Goal: Task Accomplishment & Management: Use online tool/utility

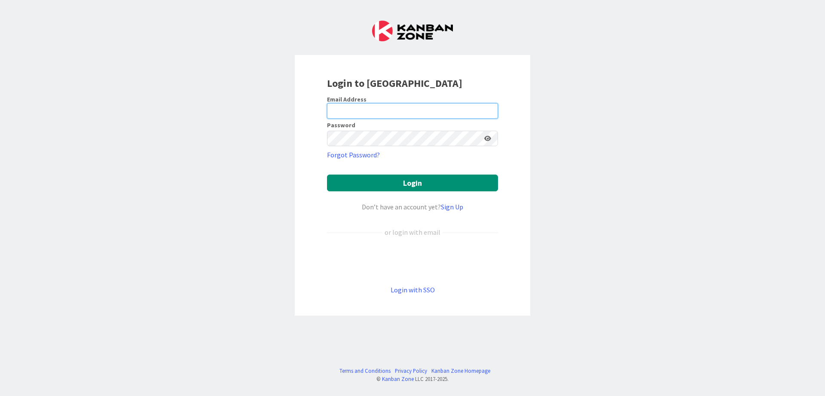
click at [398, 111] on input "email" at bounding box center [412, 110] width 171 height 15
type input "[PERSON_NAME][EMAIL_ADDRESS][DOMAIN_NAME]"
click at [327, 174] on button "Login" at bounding box center [412, 182] width 171 height 17
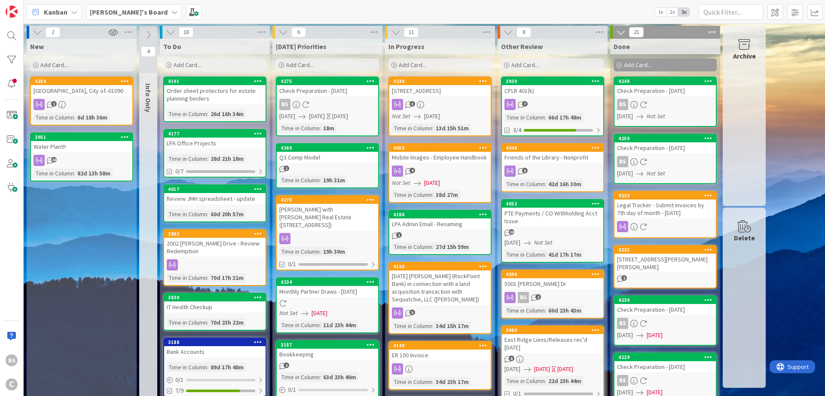
click at [121, 9] on b "[PERSON_NAME]'s Board" at bounding box center [129, 12] width 78 height 9
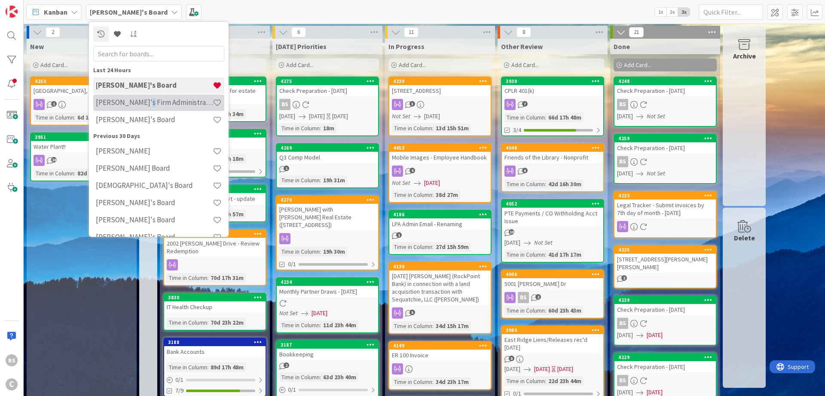
click at [141, 100] on h4 "[PERSON_NAME]'s Firm Administration Board" at bounding box center [154, 102] width 117 height 9
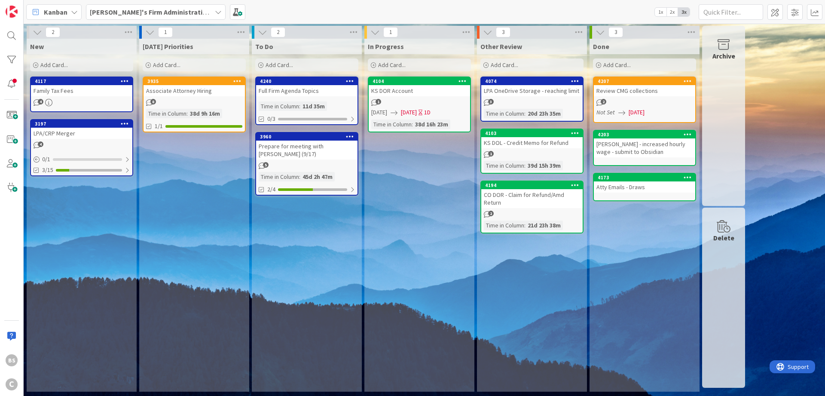
click at [149, 64] on icon at bounding box center [148, 65] width 5 height 5
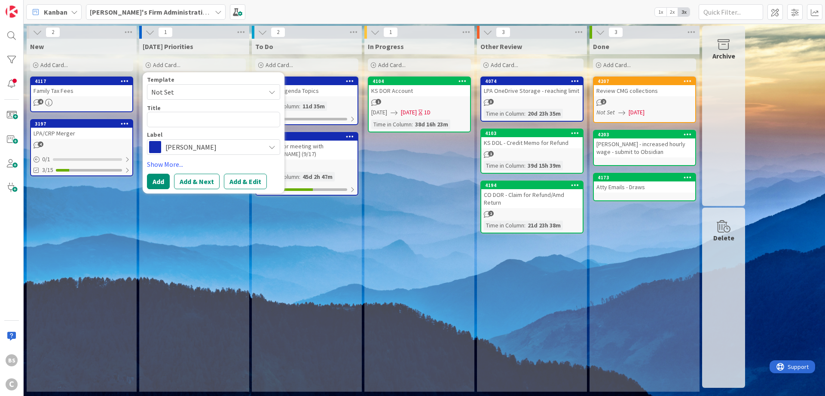
type textarea "x"
type textarea "P"
type textarea "x"
type textarea "Pa"
type textarea "x"
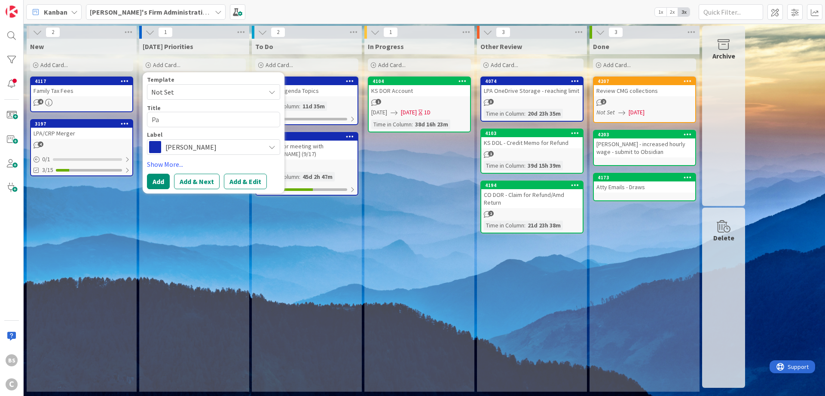
type textarea "Pay"
type textarea "x"
type textarea "Payr"
type textarea "x"
type textarea "Payro"
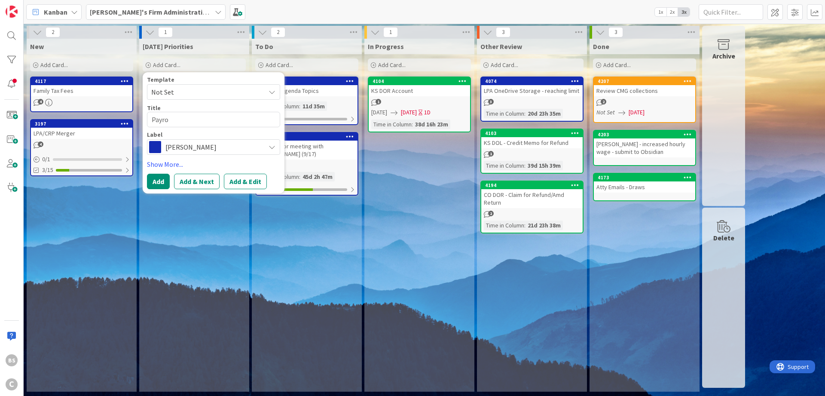
type textarea "x"
type textarea "Payrol"
type textarea "x"
type textarea "Payroll"
type textarea "x"
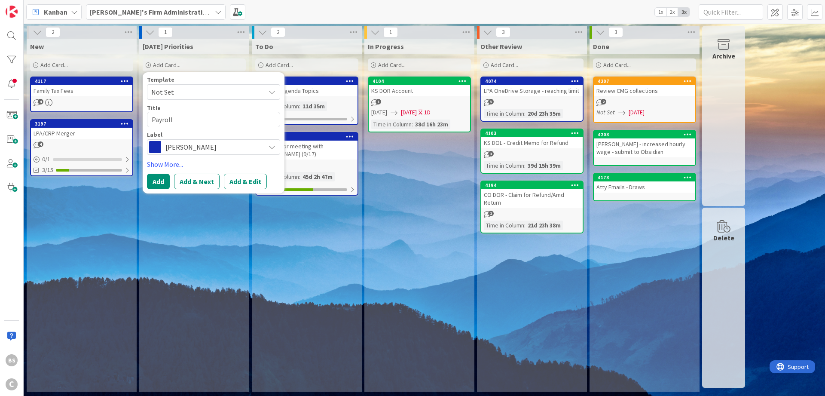
type textarea "Payroll"
type textarea "x"
type textarea "Payroll C"
type textarea "x"
type textarea "Payroll Ch"
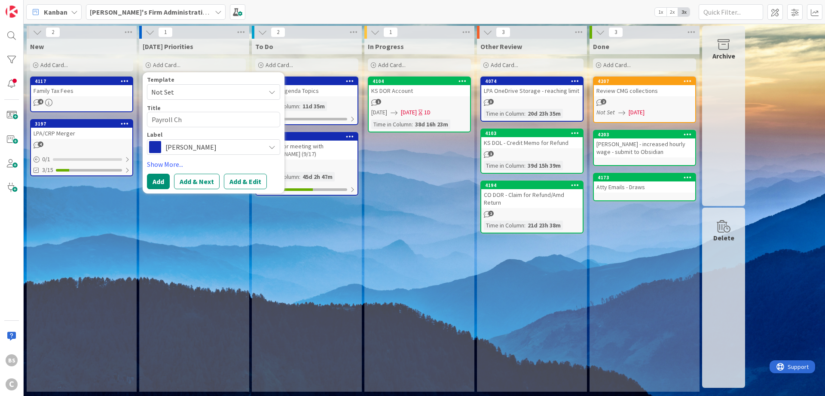
type textarea "x"
type textarea "Payroll Cha"
type textarea "x"
type textarea "Payroll Chan"
type textarea "x"
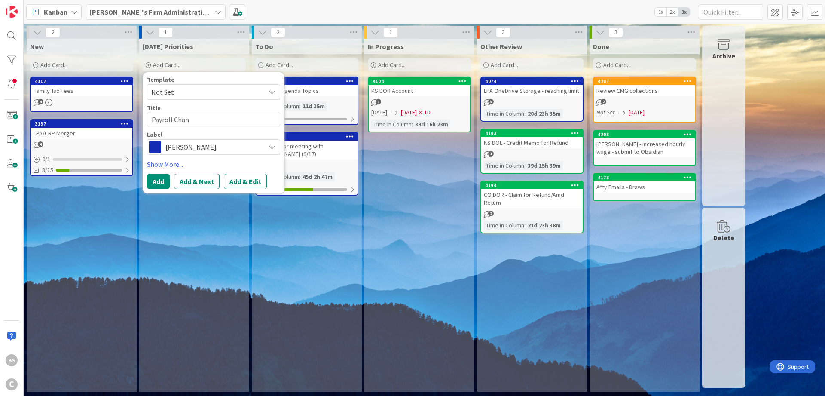
type textarea "[PERSON_NAME]"
type textarea "x"
type textarea "Payroll Change"
click at [244, 186] on button "Add & Edit" at bounding box center [245, 181] width 43 height 15
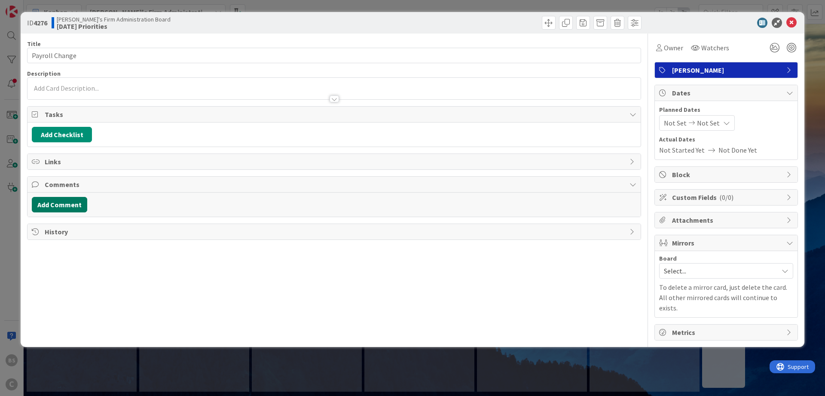
click at [55, 205] on button "Add Comment" at bounding box center [59, 204] width 55 height 15
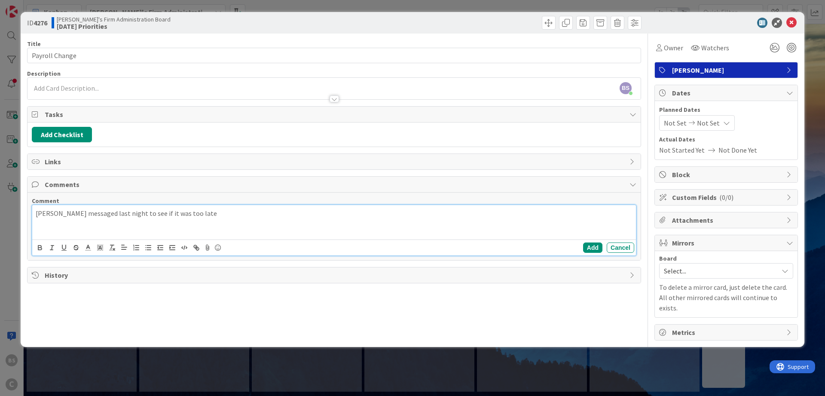
click at [227, 216] on p "[PERSON_NAME] messaged last night to see if it was too late" at bounding box center [334, 213] width 597 height 10
click at [589, 245] on button "Add" at bounding box center [592, 247] width 19 height 10
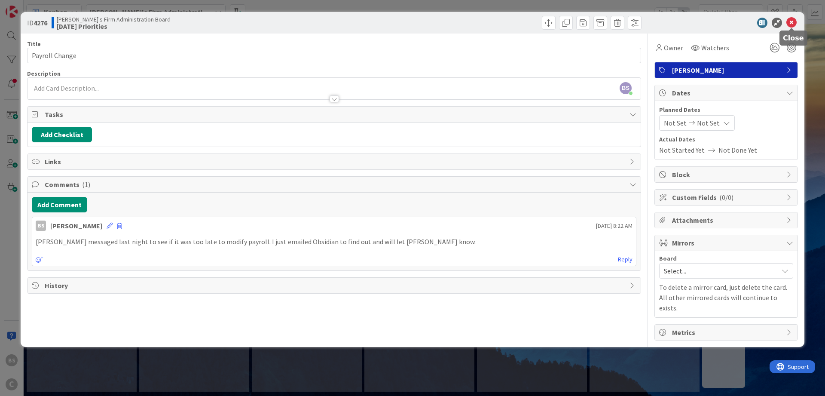
click at [793, 18] on icon at bounding box center [791, 23] width 10 height 10
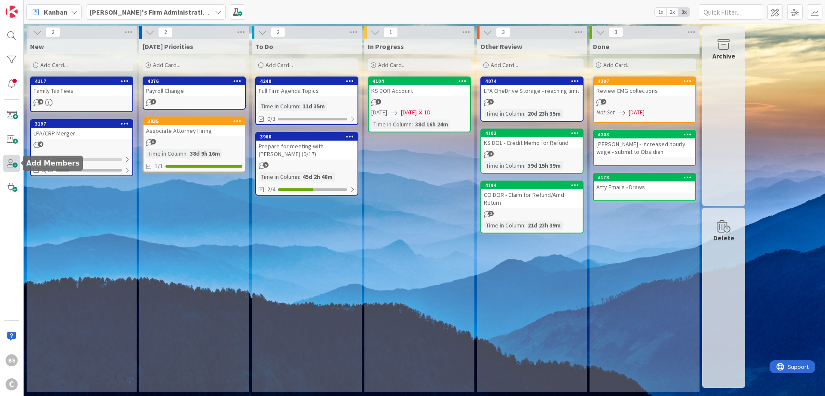
click at [7, 164] on span at bounding box center [11, 163] width 17 height 17
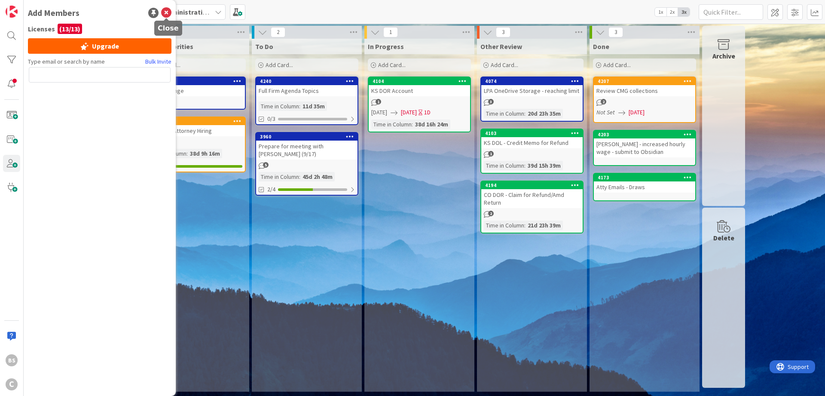
click at [163, 10] on icon at bounding box center [166, 13] width 10 height 10
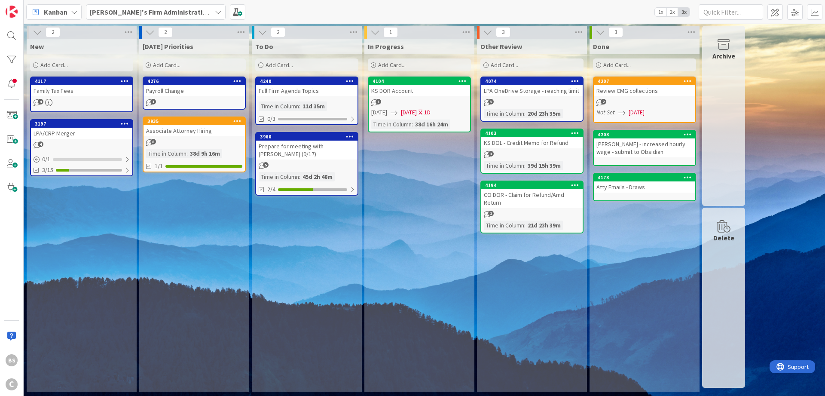
click at [141, 11] on b "[PERSON_NAME]'s Firm Administration Board" at bounding box center [160, 12] width 141 height 9
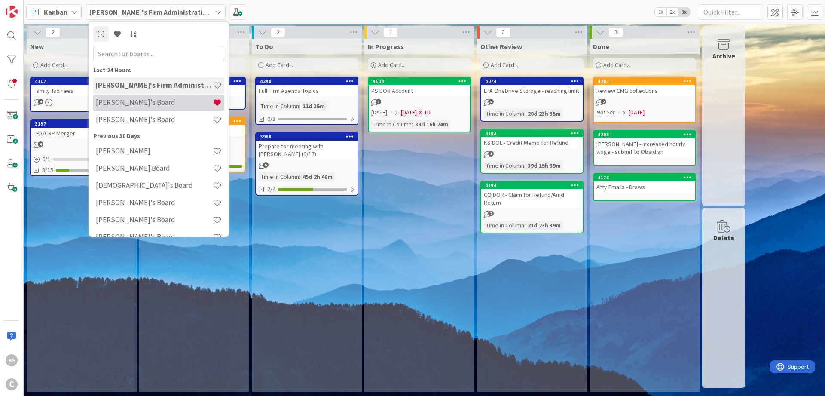
click at [123, 99] on h4 "[PERSON_NAME]'s Board" at bounding box center [154, 102] width 117 height 9
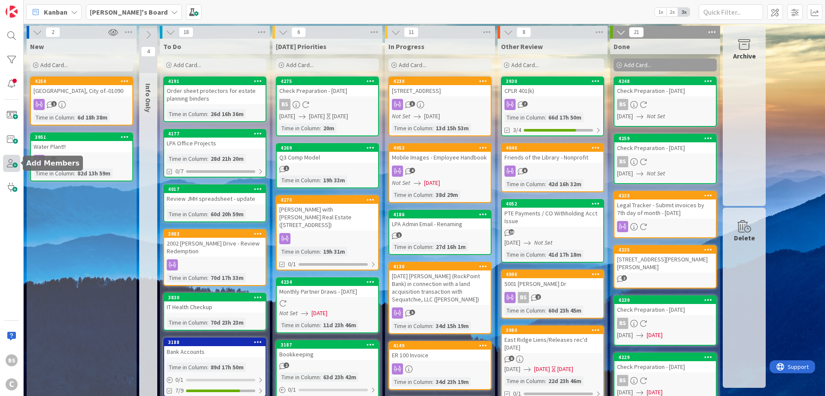
click at [12, 164] on span at bounding box center [11, 163] width 17 height 17
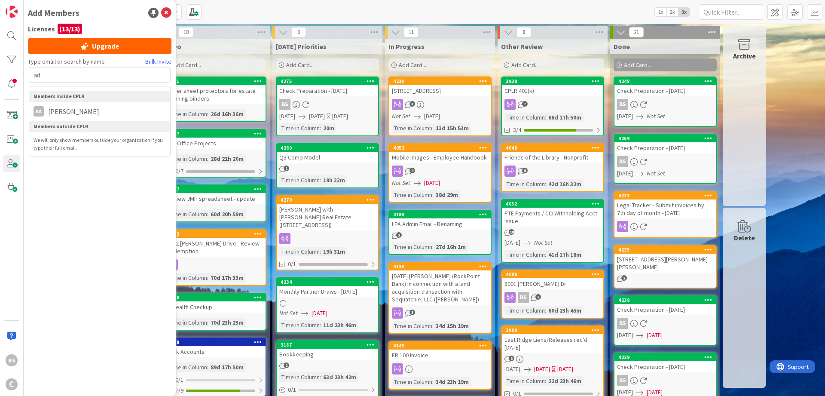
type input "a"
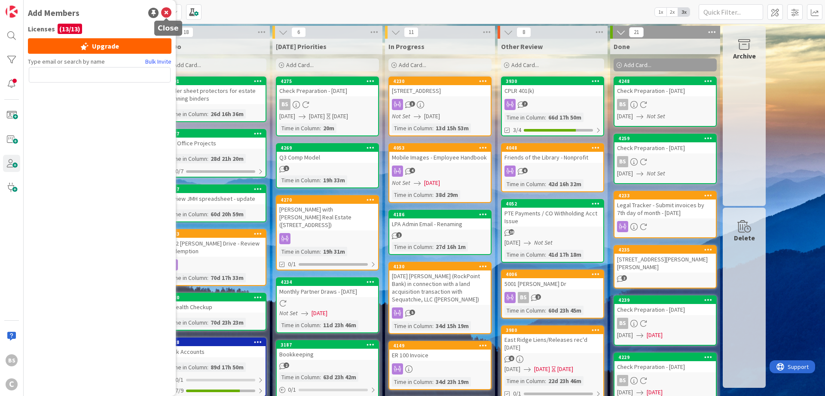
click at [163, 11] on icon at bounding box center [166, 13] width 10 height 10
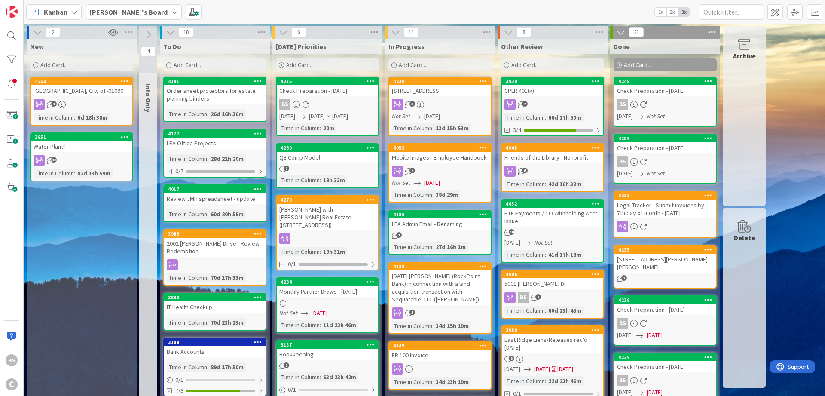
click at [122, 10] on b "[PERSON_NAME]'s Board" at bounding box center [129, 12] width 78 height 9
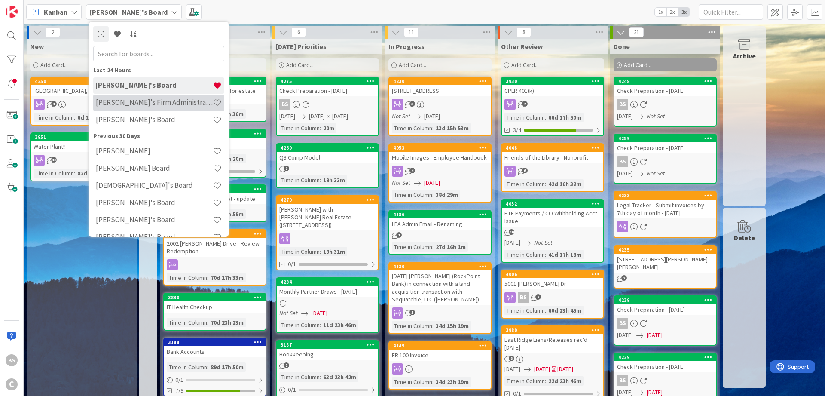
click at [134, 99] on h4 "[PERSON_NAME]'s Firm Administration Board" at bounding box center [154, 102] width 117 height 9
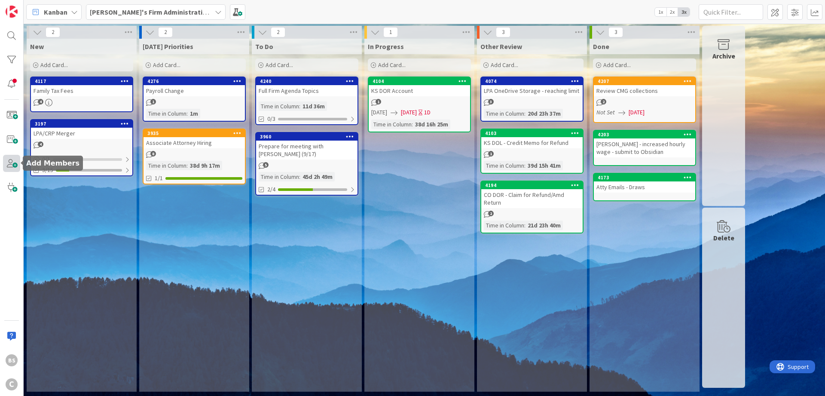
click at [9, 166] on span at bounding box center [11, 163] width 17 height 17
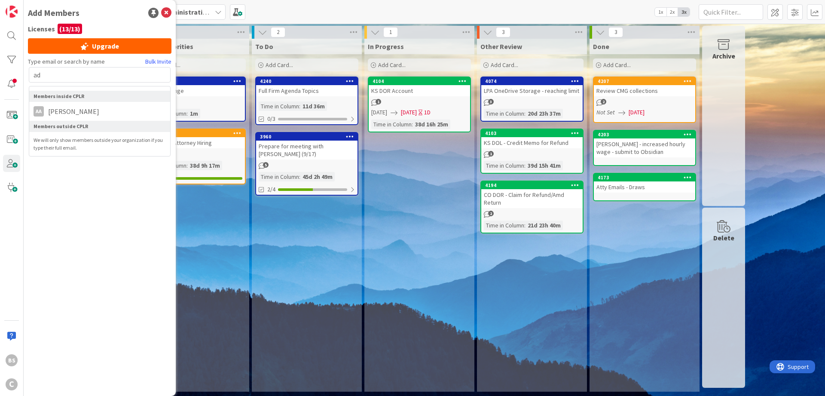
type input "a"
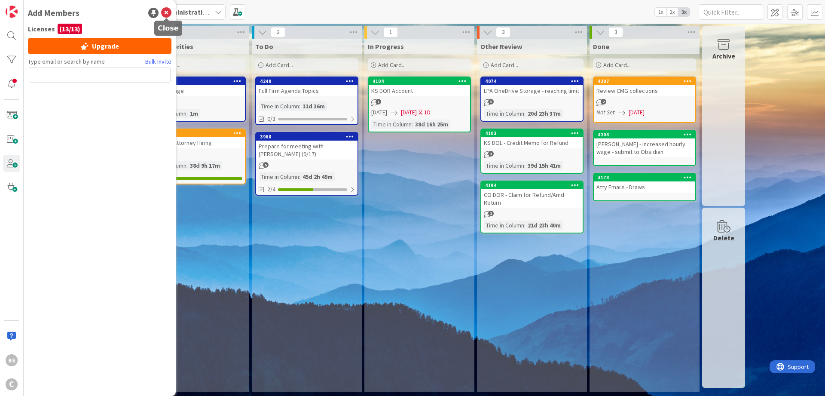
click at [165, 9] on icon at bounding box center [166, 13] width 10 height 10
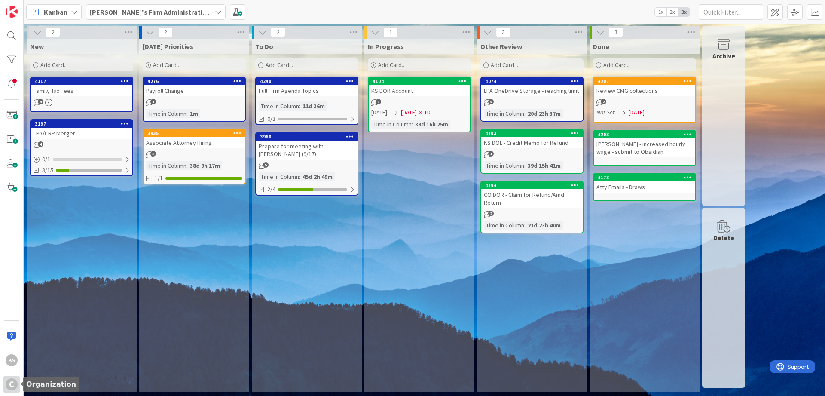
click at [10, 385] on div "C" at bounding box center [12, 384] width 12 height 12
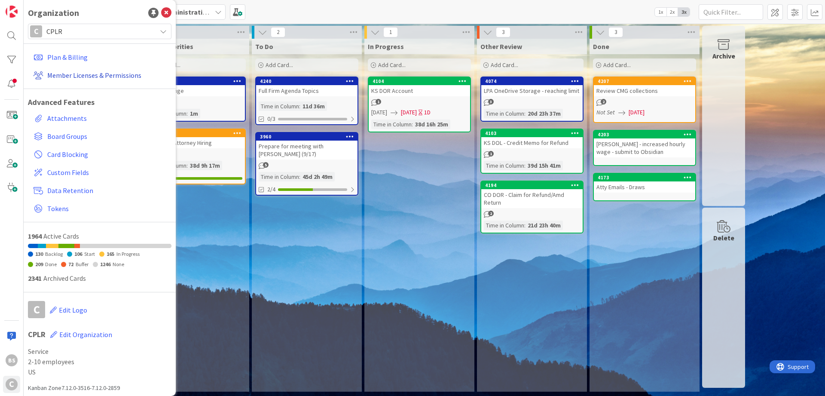
click at [126, 76] on link "Member Licenses & Permissions" at bounding box center [100, 74] width 141 height 15
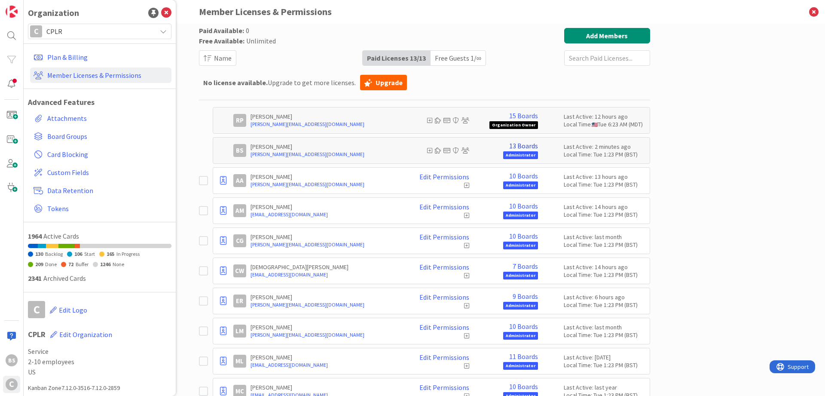
click at [522, 146] on link "13 Boards" at bounding box center [523, 146] width 29 height 8
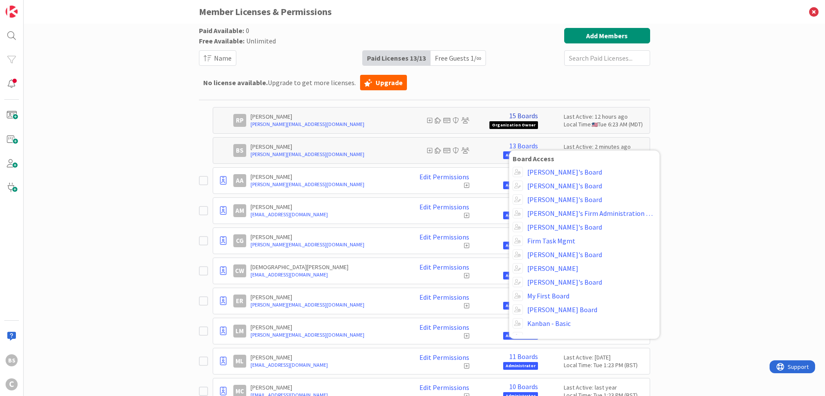
click at [518, 115] on link "15 Boards" at bounding box center [523, 116] width 29 height 8
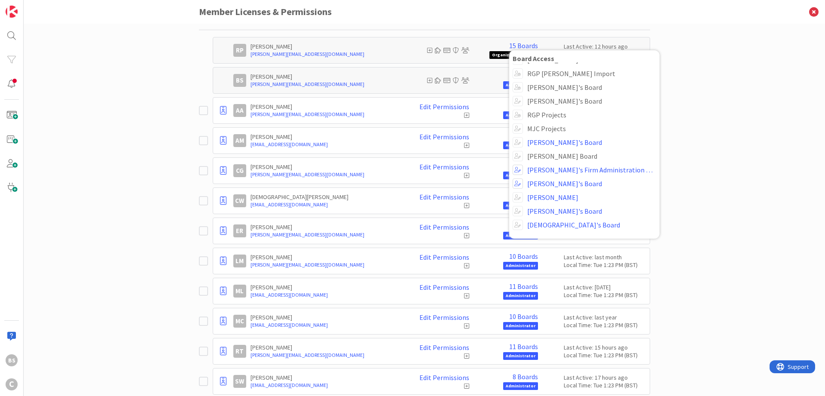
scroll to position [103, 0]
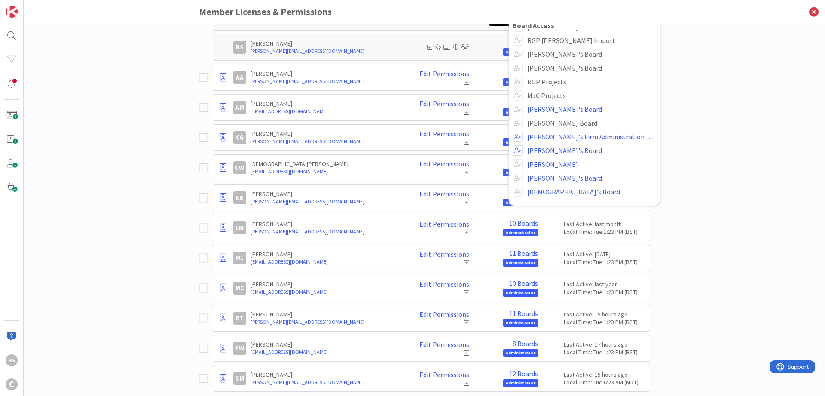
click at [752, 128] on div "Paid Available: 0 Free Available: Unlimited Name Paid Licenses 13 / 13 Free Gue…" at bounding box center [424, 210] width 801 height 372
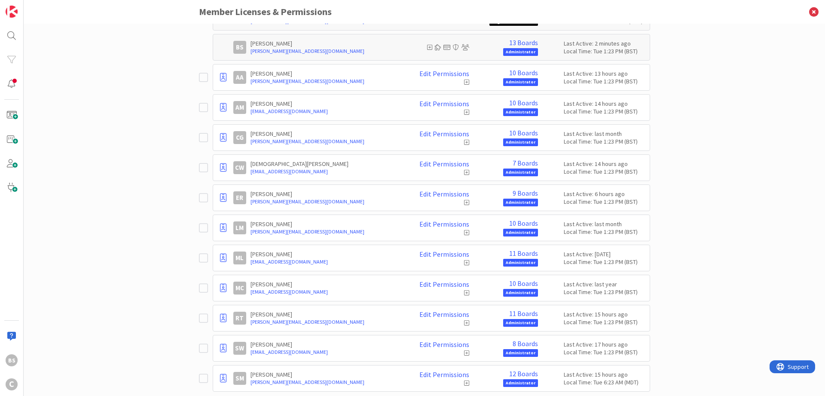
scroll to position [0, 0]
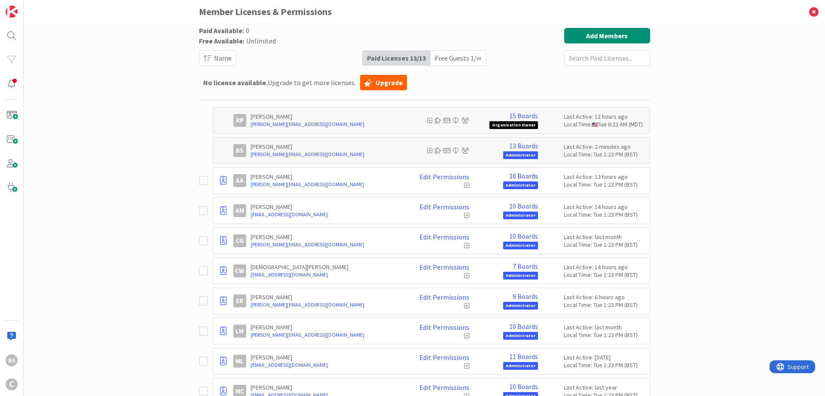
click at [523, 174] on link "10 Boards" at bounding box center [523, 176] width 29 height 8
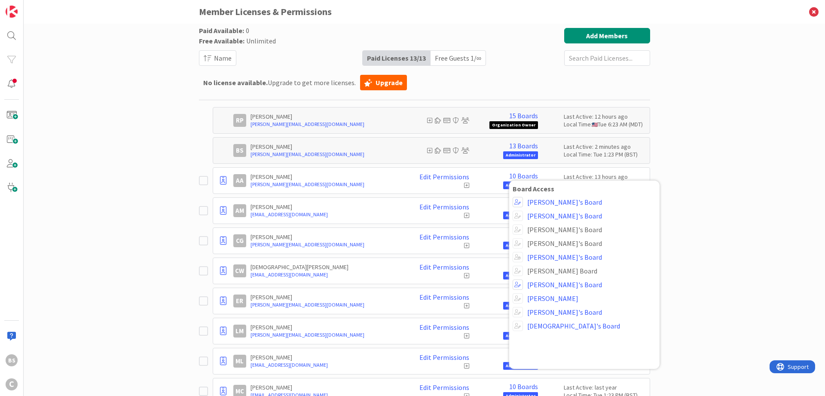
click at [760, 160] on div "Paid Available: 0 Free Available: Unlimited Name Paid Licenses 13 / 13 Free Gue…" at bounding box center [424, 210] width 801 height 372
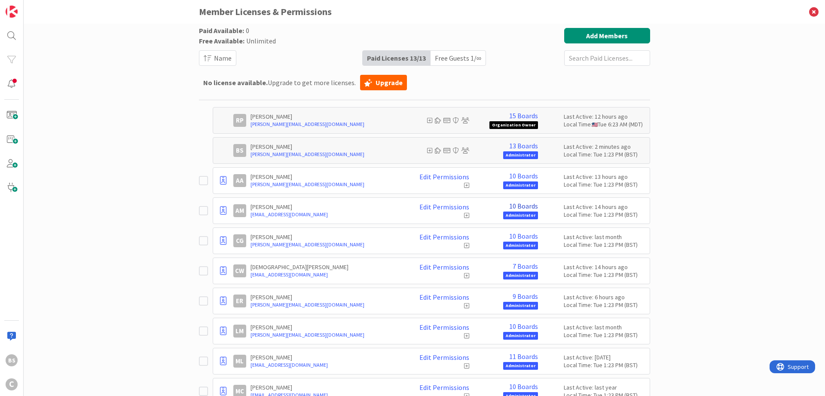
click at [516, 205] on link "10 Boards" at bounding box center [523, 206] width 29 height 8
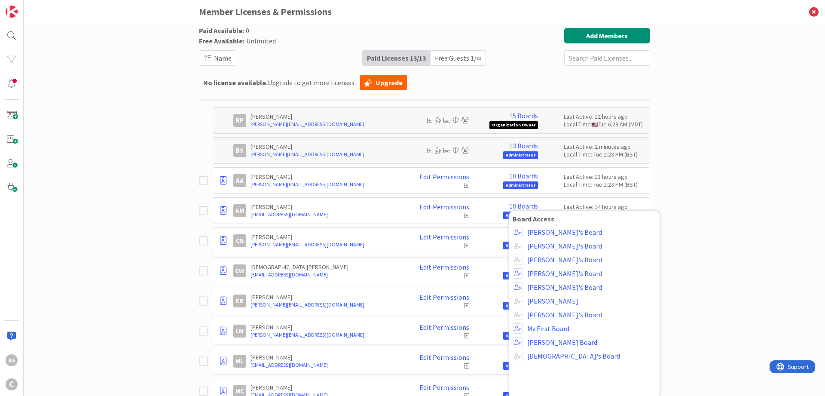
click at [718, 177] on div "Paid Available: 0 Free Available: Unlimited Name Paid Licenses 13 / 13 Free Gue…" at bounding box center [424, 210] width 801 height 372
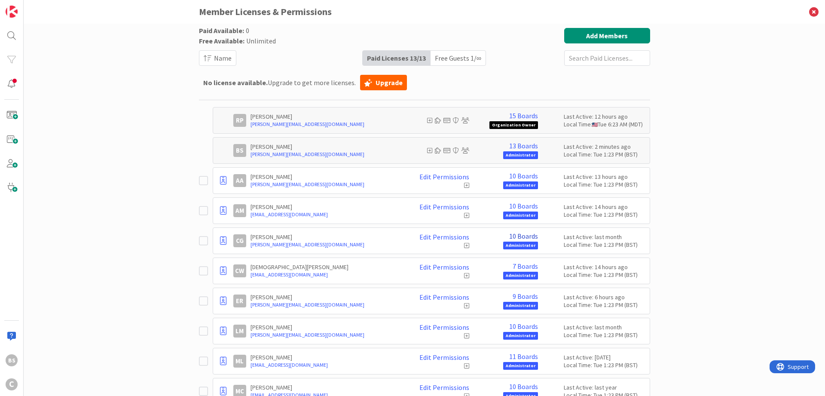
click at [533, 237] on link "10 Boards" at bounding box center [523, 236] width 29 height 8
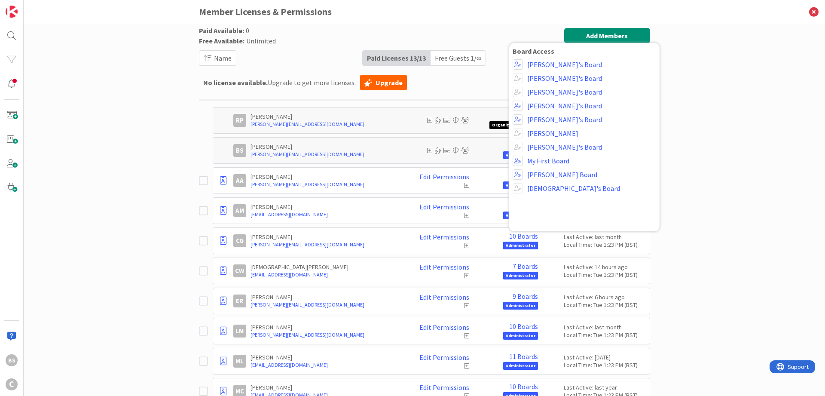
click at [748, 200] on div "Paid Available: 0 Free Available: Unlimited Name Paid Licenses 13 / 13 Free Gue…" at bounding box center [424, 210] width 801 height 372
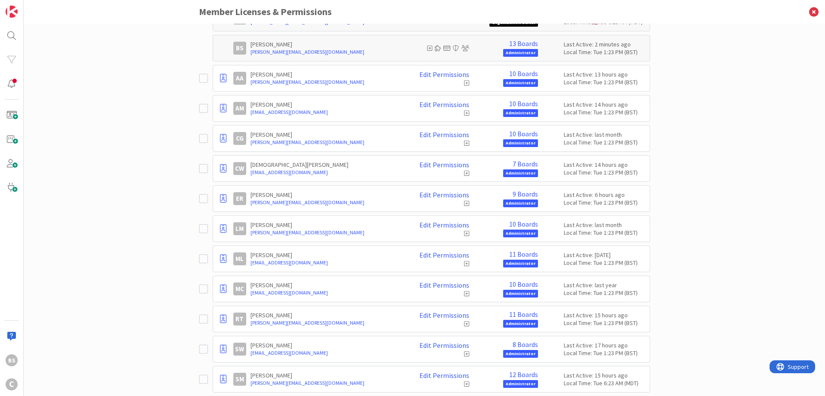
scroll to position [103, 0]
click at [525, 163] on link "7 Boards" at bounding box center [525, 163] width 25 height 8
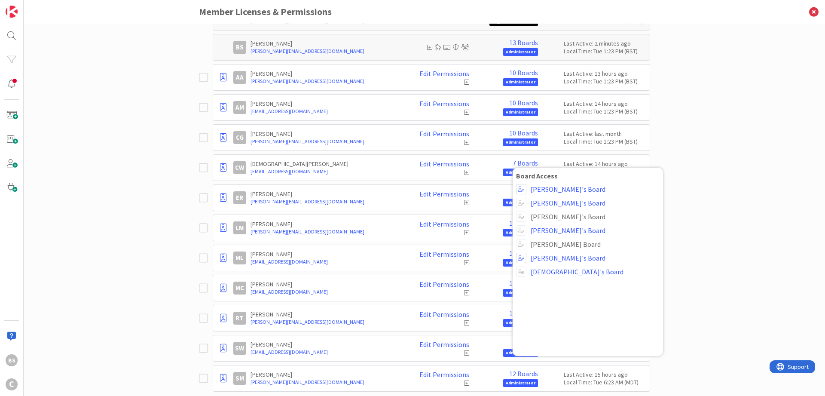
click at [738, 140] on div "Paid Available: 0 Free Available: Unlimited Name Paid Licenses 13 / 13 Free Gue…" at bounding box center [424, 210] width 801 height 372
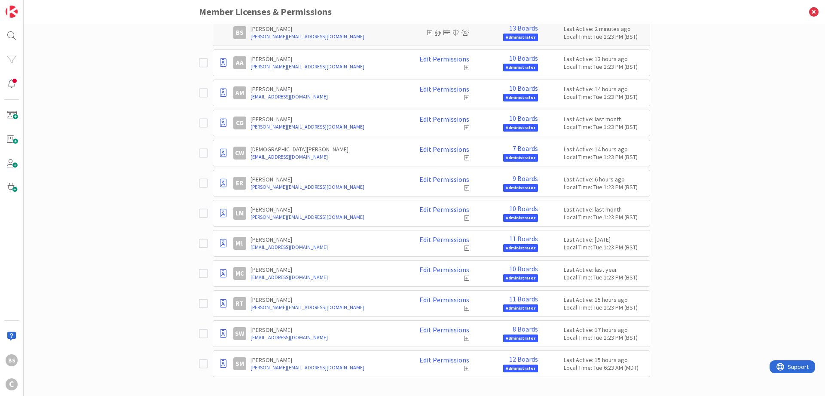
scroll to position [122, 0]
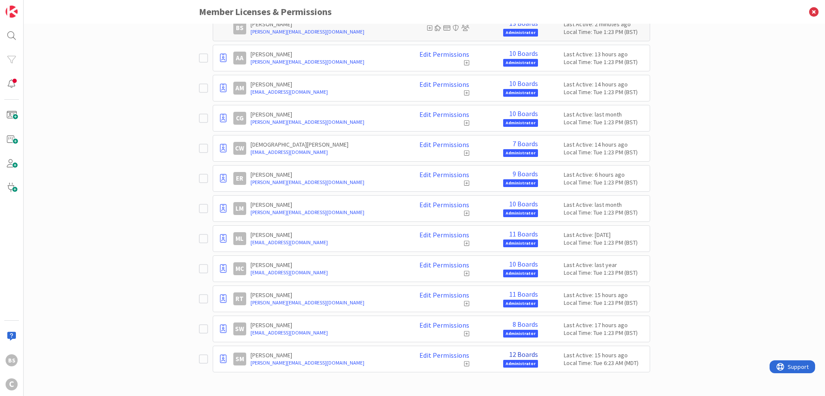
click at [527, 354] on link "12 Boards" at bounding box center [523, 354] width 29 height 8
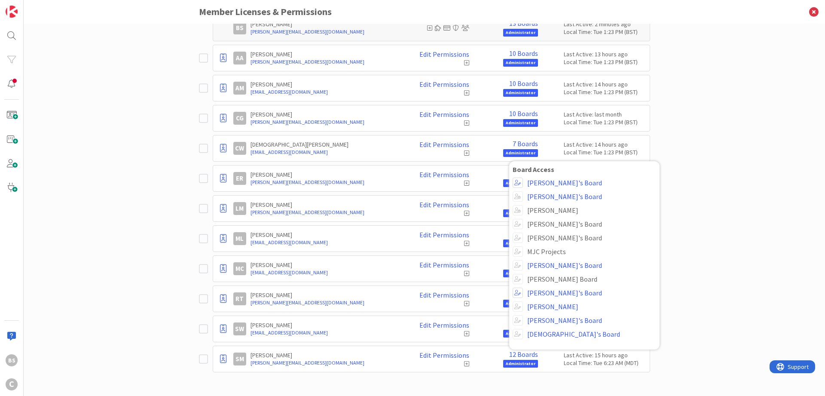
click at [751, 245] on div "Paid Available: 0 Free Available: Unlimited Name Paid Licenses 13 / 13 Free Gue…" at bounding box center [424, 210] width 801 height 372
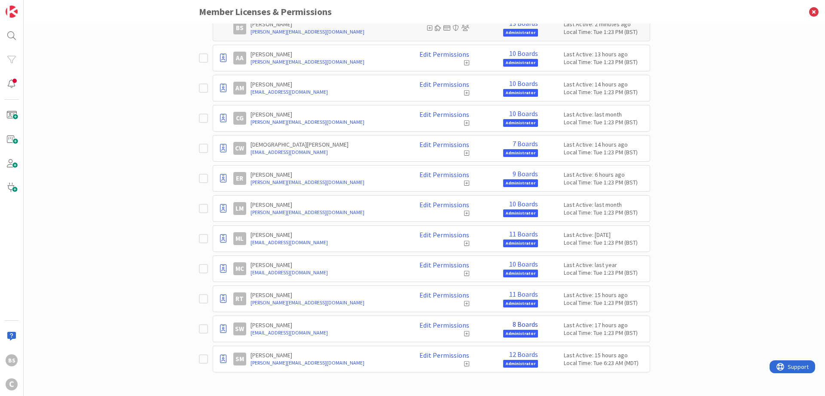
click at [527, 322] on link "8 Boards" at bounding box center [525, 324] width 25 height 8
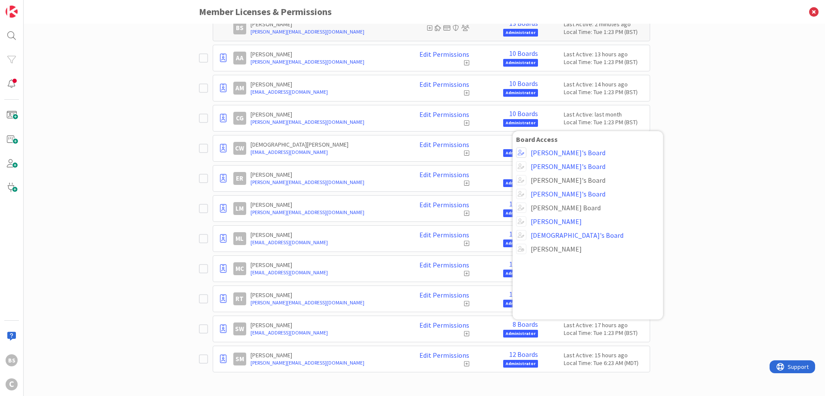
click at [745, 223] on div "Paid Available: 0 Free Available: Unlimited Name Paid Licenses 13 / 13 Free Gue…" at bounding box center [424, 210] width 801 height 372
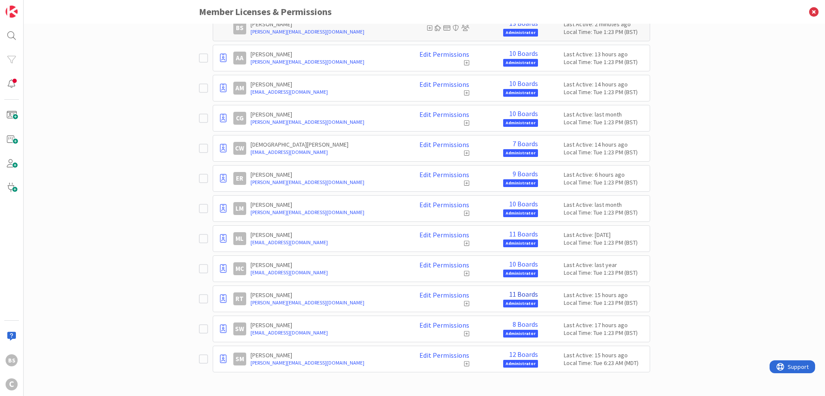
click at [525, 293] on link "11 Boards" at bounding box center [523, 294] width 29 height 8
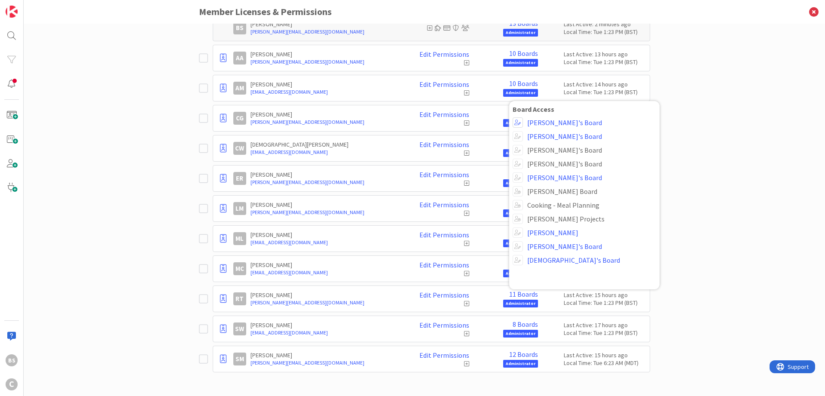
click at [738, 247] on div "Paid Available: 0 Free Available: Unlimited Name Paid Licenses 13 / 13 Free Gue…" at bounding box center [424, 210] width 801 height 372
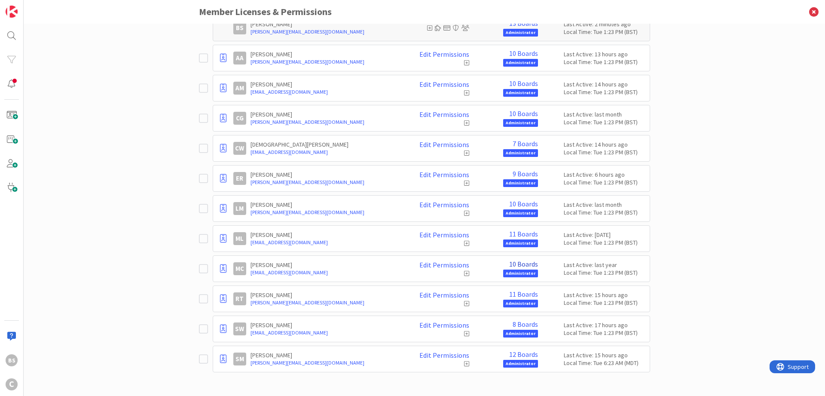
click at [525, 265] on link "10 Boards" at bounding box center [523, 264] width 29 height 8
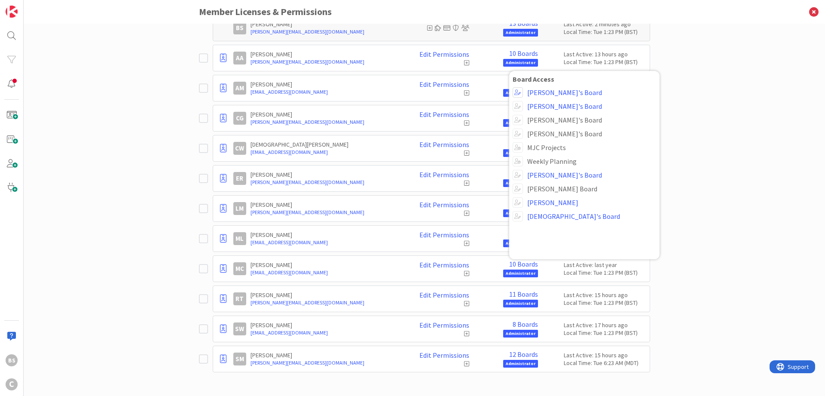
click at [666, 149] on div "Paid Available: 0 Free Available: Unlimited Name Paid Licenses 13 / 13 Free Gue…" at bounding box center [424, 210] width 801 height 372
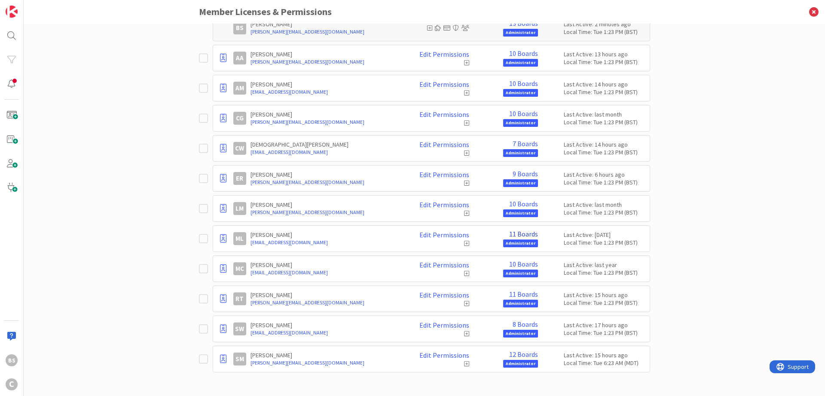
click at [530, 234] on link "11 Boards" at bounding box center [523, 234] width 29 height 8
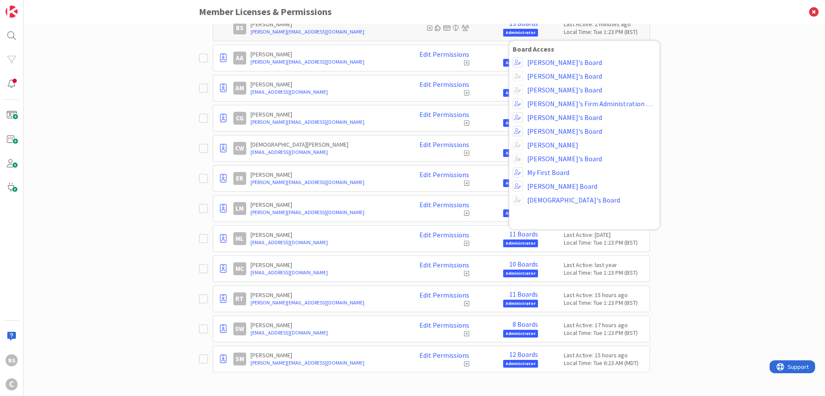
click at [753, 156] on div "Paid Available: 0 Free Available: Unlimited Name Paid Licenses 13 / 13 Free Gue…" at bounding box center [424, 210] width 801 height 372
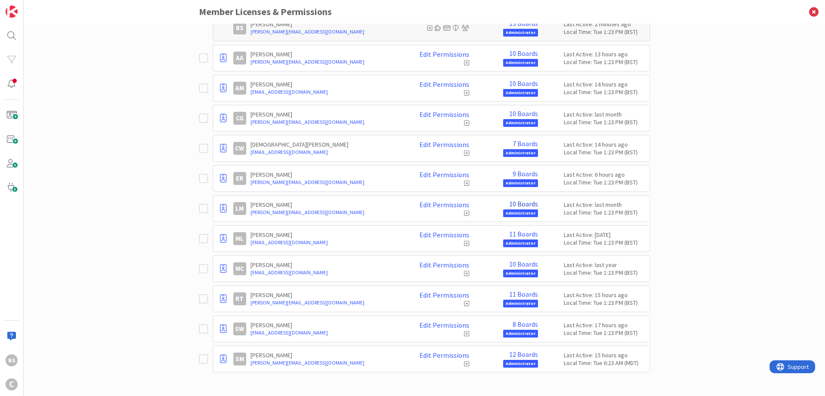
click at [528, 204] on link "10 Boards" at bounding box center [523, 204] width 29 height 8
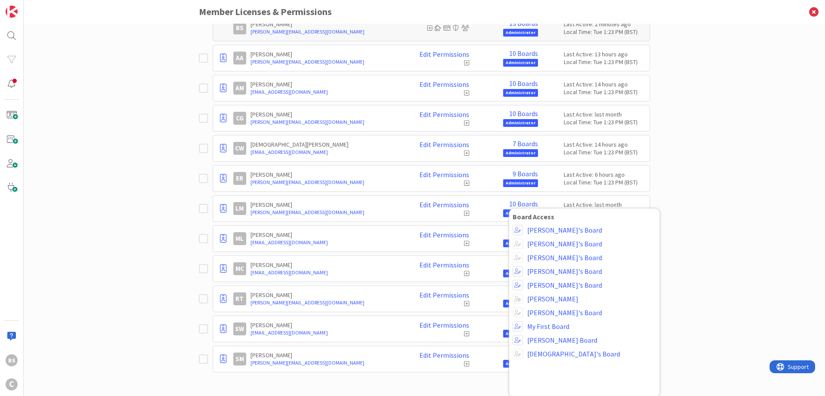
click at [729, 168] on div "Paid Available: 0 Free Available: Unlimited Name Paid Licenses 13 / 13 Free Gue…" at bounding box center [424, 210] width 801 height 372
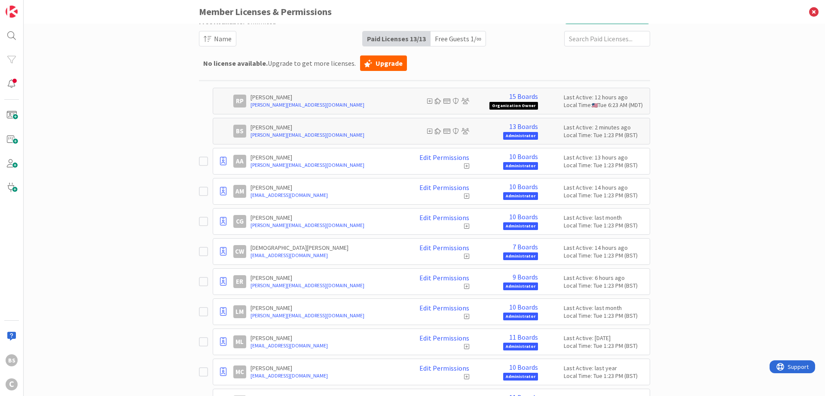
scroll to position [0, 0]
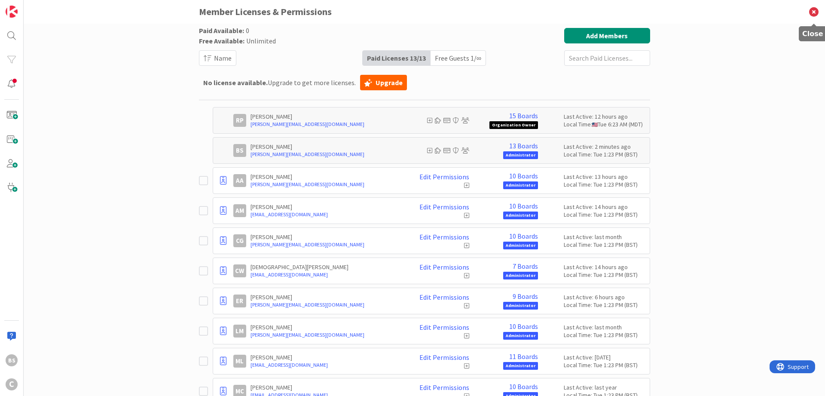
click at [813, 12] on icon at bounding box center [814, 12] width 22 height 24
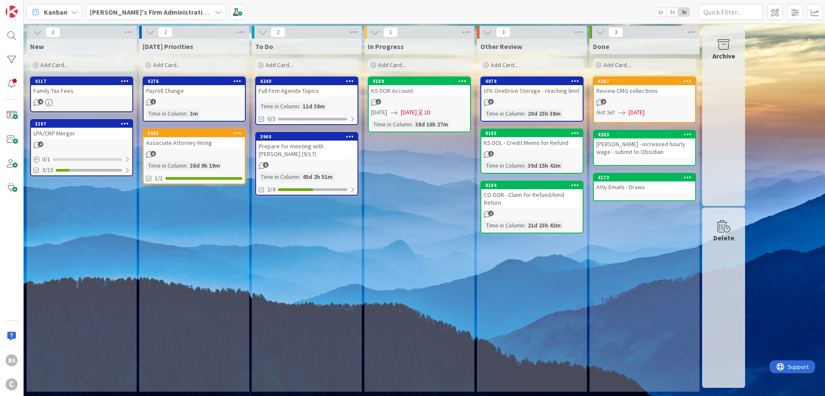
click at [134, 13] on b "[PERSON_NAME]'s Firm Administration Board" at bounding box center [160, 12] width 141 height 9
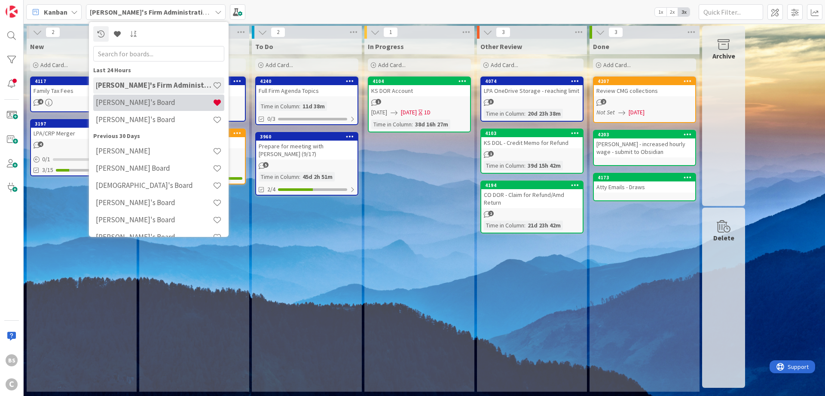
click at [119, 100] on h4 "[PERSON_NAME]'s Board" at bounding box center [154, 102] width 117 height 9
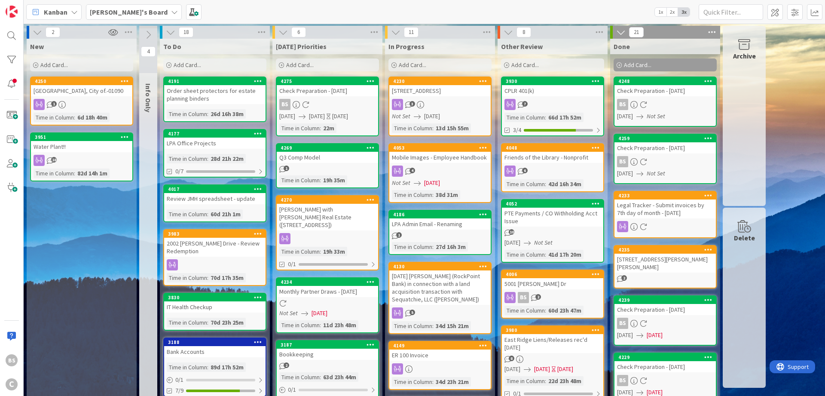
click at [78, 84] on div "4250" at bounding box center [81, 81] width 101 height 8
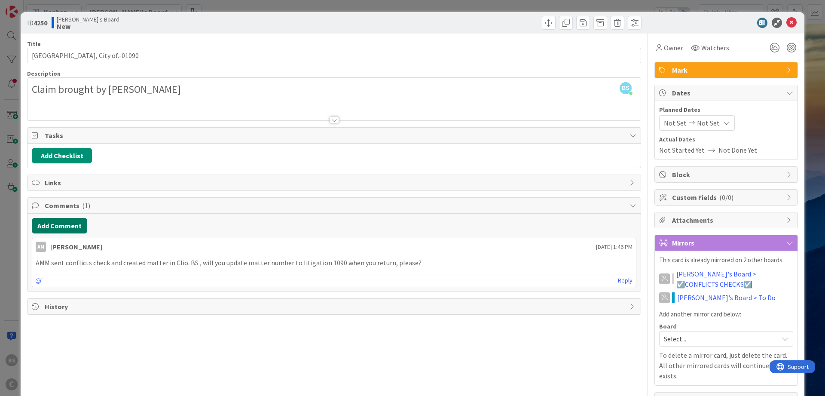
click at [58, 223] on button "Add Comment" at bounding box center [59, 225] width 55 height 15
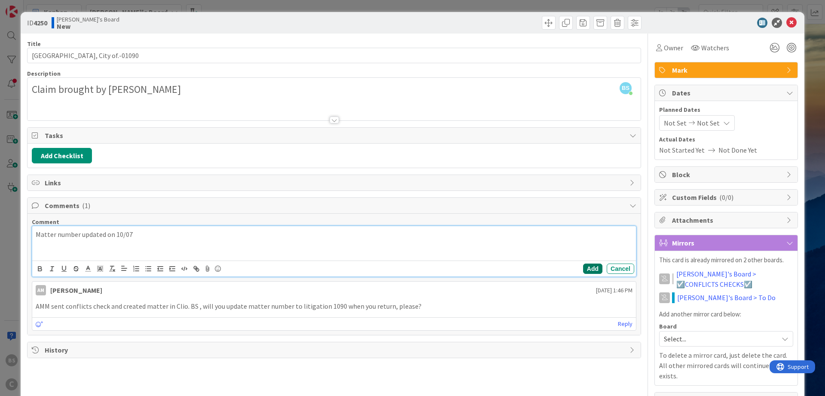
click at [591, 269] on button "Add" at bounding box center [592, 268] width 19 height 10
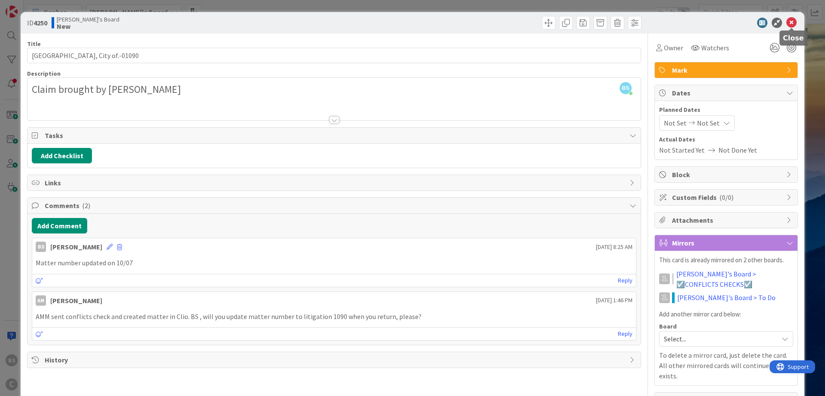
click at [790, 19] on icon at bounding box center [791, 23] width 10 height 10
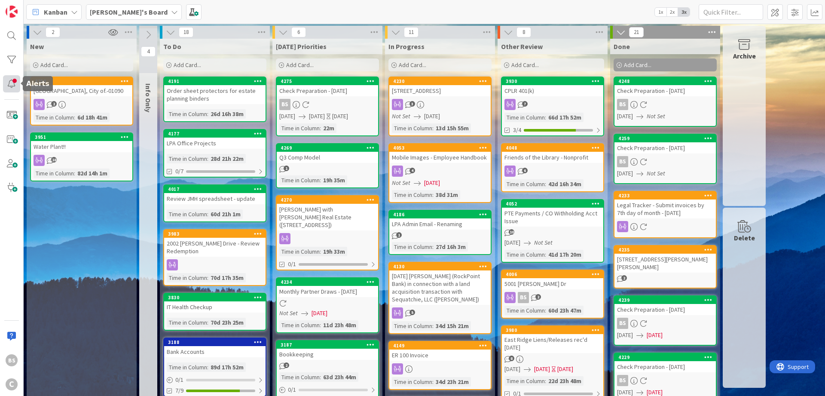
click at [14, 83] on div at bounding box center [11, 83] width 17 height 17
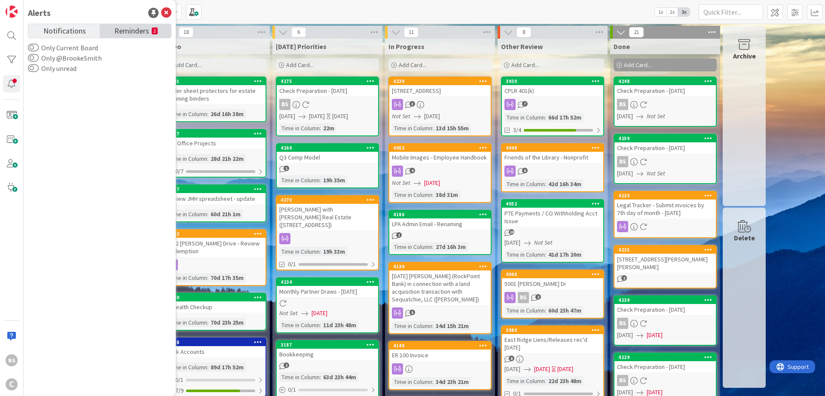
click at [132, 36] on link "Reminders 2" at bounding box center [135, 31] width 71 height 14
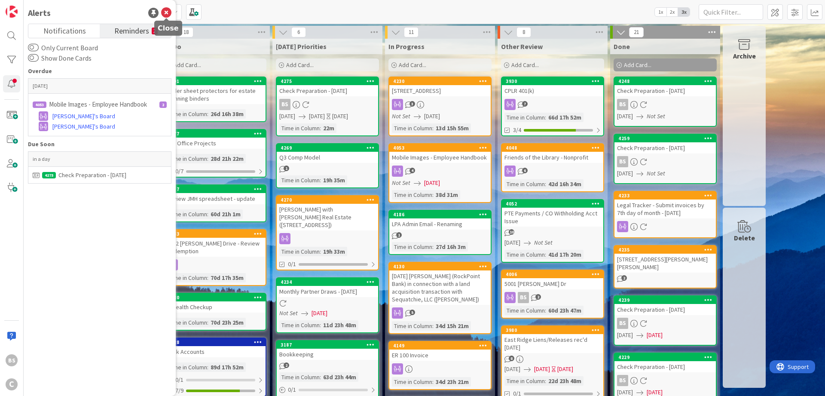
click at [168, 14] on icon at bounding box center [166, 13] width 10 height 10
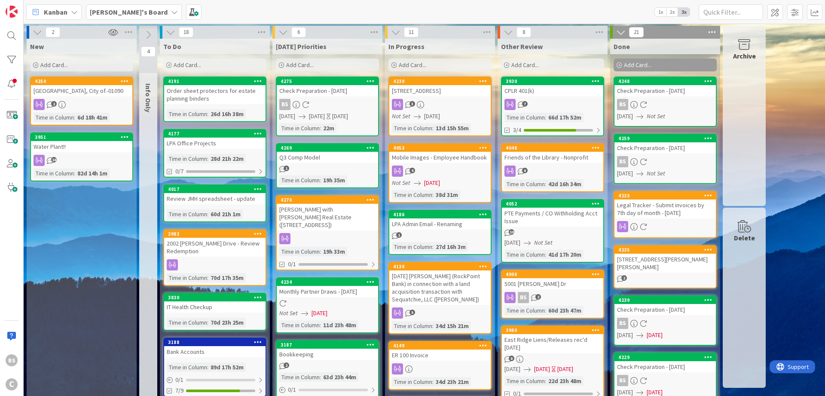
click at [287, 65] on span "Add Card..." at bounding box center [299, 65] width 27 height 8
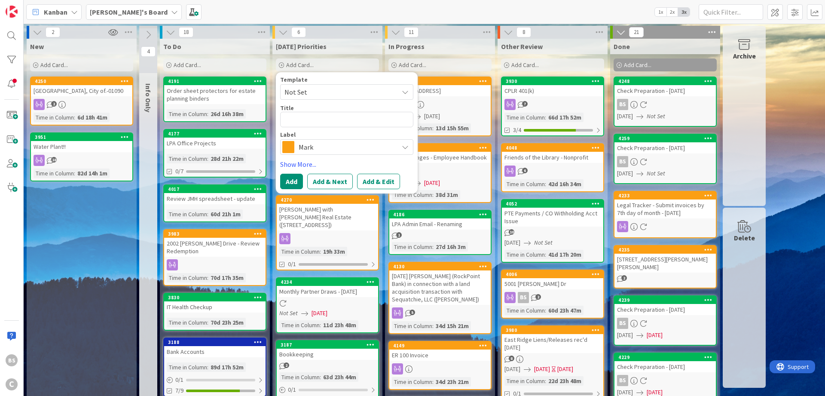
type textarea "x"
type textarea "D"
type textarea "x"
type textarea "Dr"
type textarea "x"
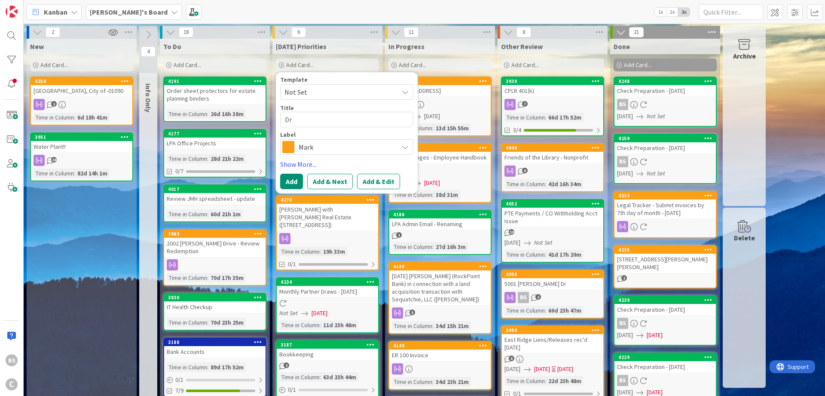
type textarea "Dr."
type textarea "x"
type textarea "Dr."
type textarea "x"
type textarea "Dr. P"
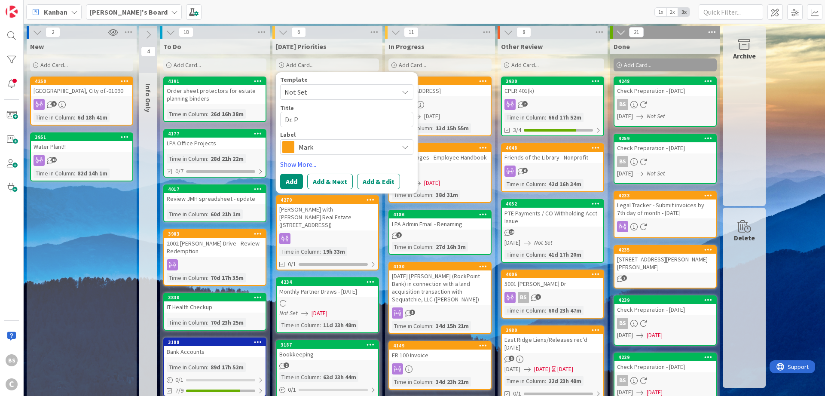
type textarea "x"
type textarea "Dr. Pe"
type textarea "x"
type textarea "Dr. Pea"
type textarea "x"
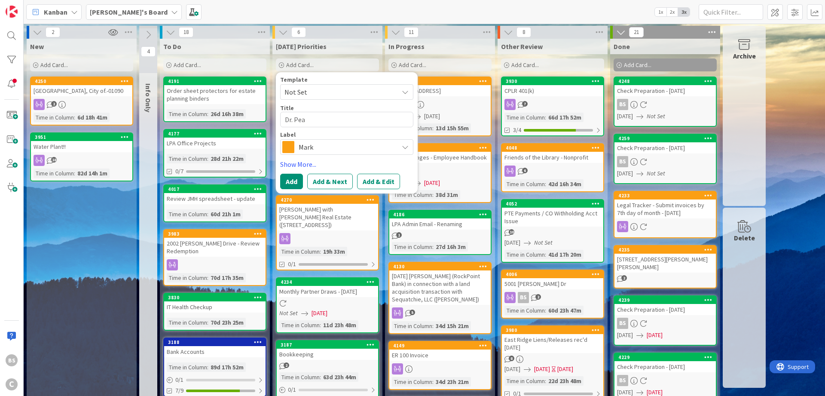
type textarea "Dr. Pear"
type textarea "x"
type textarea "[PERSON_NAME]"
type textarea "x"
type textarea "[PERSON_NAME]"
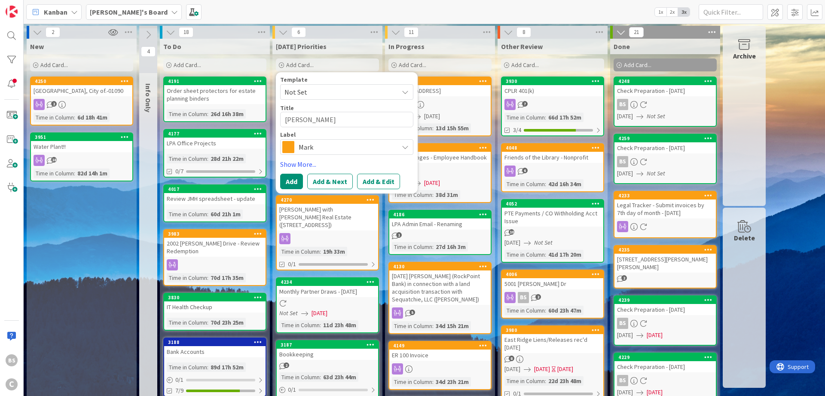
type textarea "x"
type textarea "[PERSON_NAME] -"
type textarea "x"
type textarea "[PERSON_NAME] -"
type textarea "x"
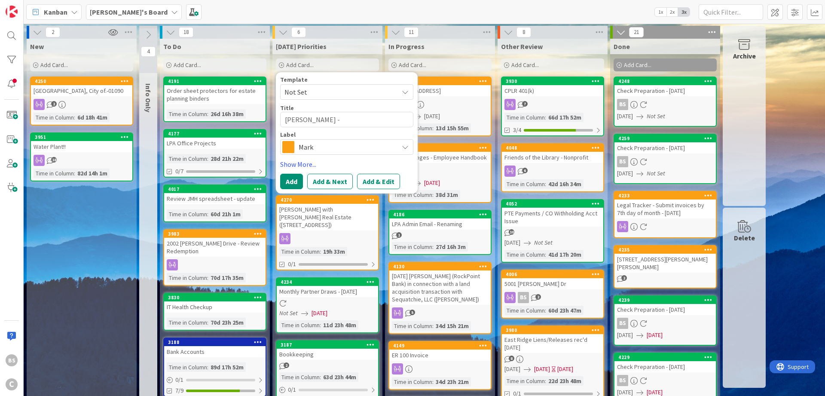
type textarea "[PERSON_NAME] - d"
type textarea "x"
type textarea "[PERSON_NAME] - do"
type textarea "x"
type textarea "[PERSON_NAME] - doc"
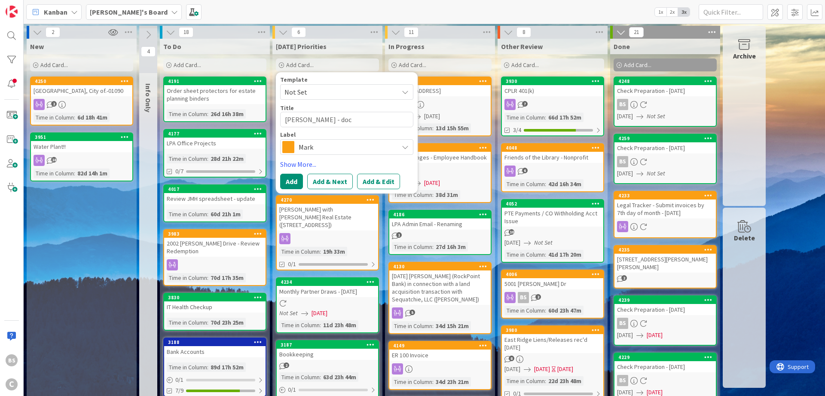
type textarea "x"
type textarea "[PERSON_NAME] - docu"
type textarea "x"
type textarea "[PERSON_NAME] - docum"
type textarea "x"
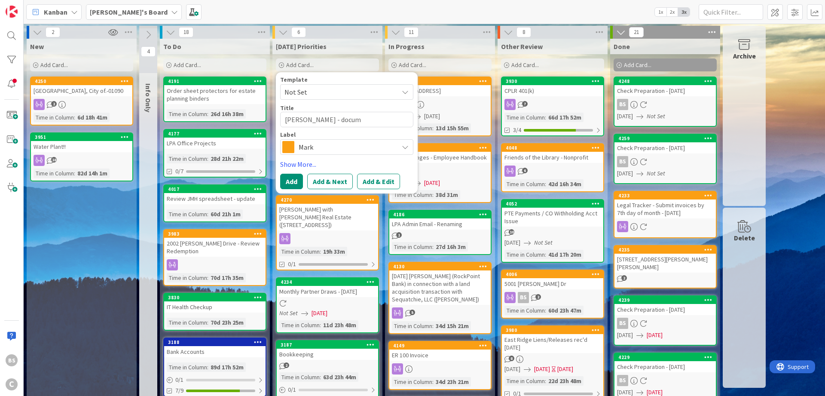
type textarea "[PERSON_NAME] - docume"
type textarea "x"
type textarea "[PERSON_NAME] - documen"
type textarea "x"
type textarea "[PERSON_NAME] - document"
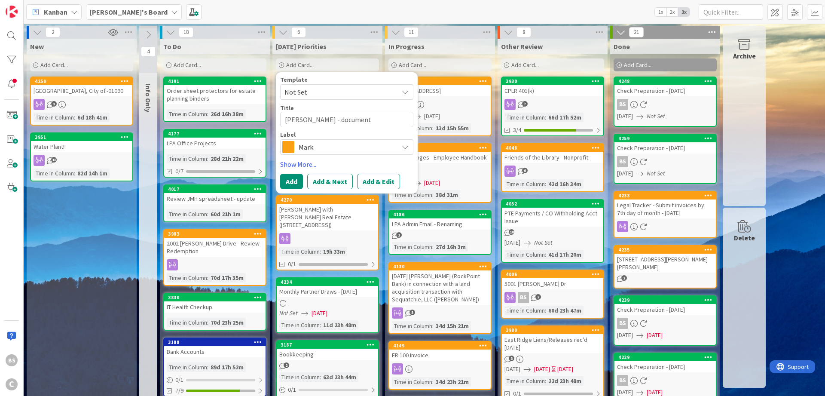
type textarea "x"
type textarea "[PERSON_NAME] - documents"
click at [375, 141] on span "Mark" at bounding box center [346, 147] width 95 height 12
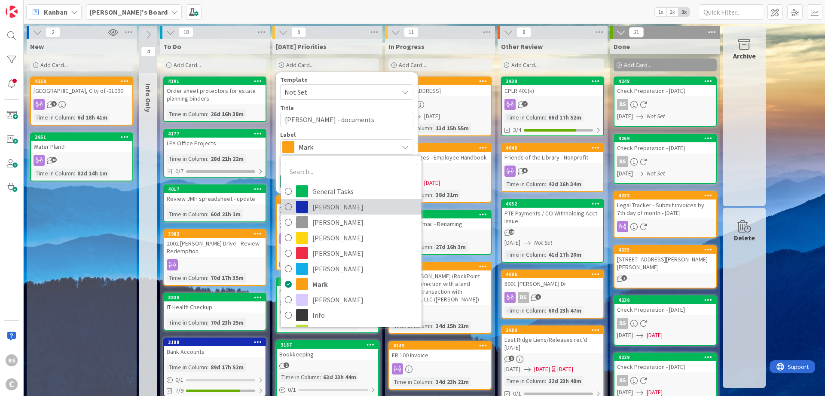
click at [346, 210] on span "[PERSON_NAME]" at bounding box center [364, 206] width 105 height 13
type textarea "x"
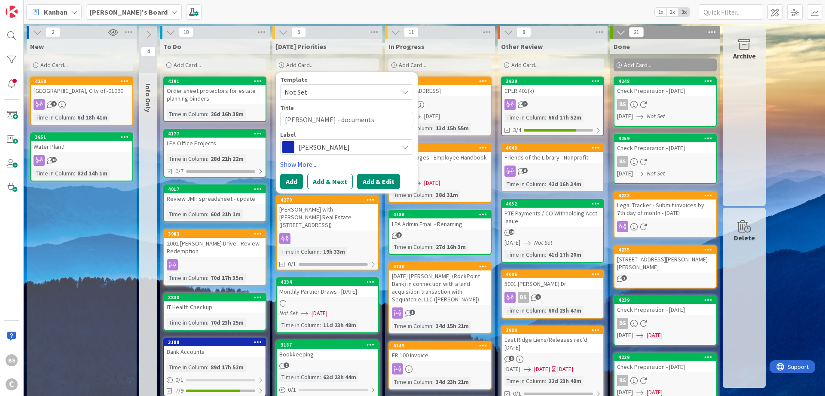
click at [375, 182] on button "Add & Edit" at bounding box center [378, 181] width 43 height 15
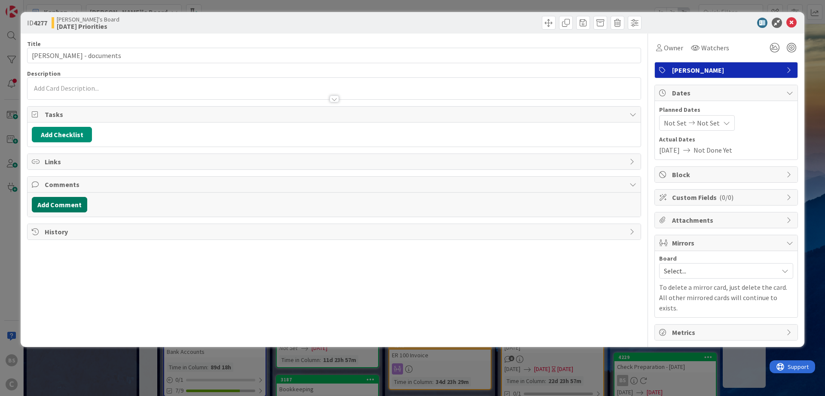
click at [52, 203] on button "Add Comment" at bounding box center [59, 204] width 55 height 15
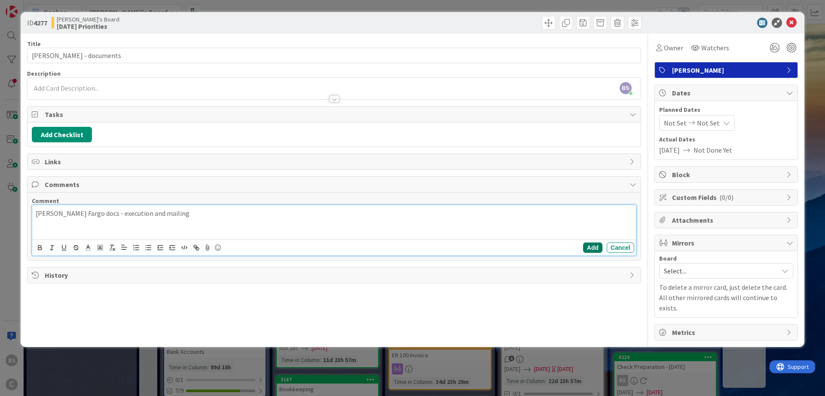
click at [589, 246] on button "Add" at bounding box center [592, 247] width 19 height 10
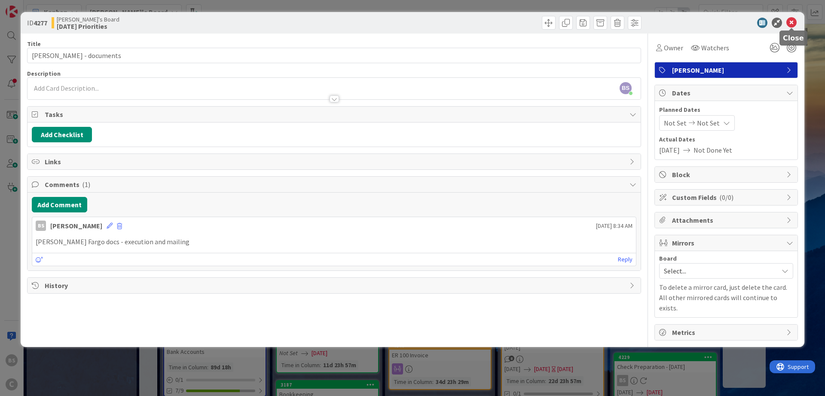
click at [791, 20] on icon at bounding box center [791, 23] width 10 height 10
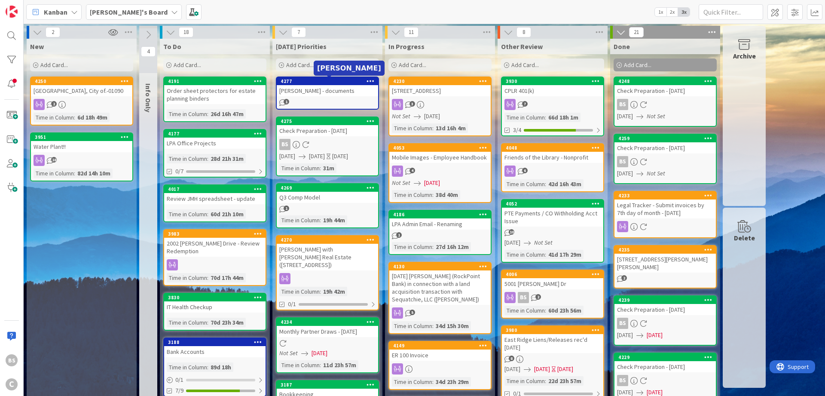
click at [318, 78] on div "4277" at bounding box center [330, 81] width 98 height 6
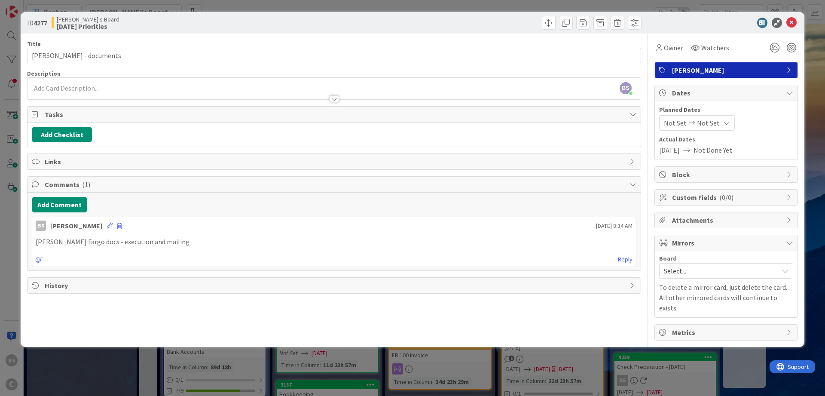
click at [708, 275] on span "Select..." at bounding box center [719, 271] width 110 height 12
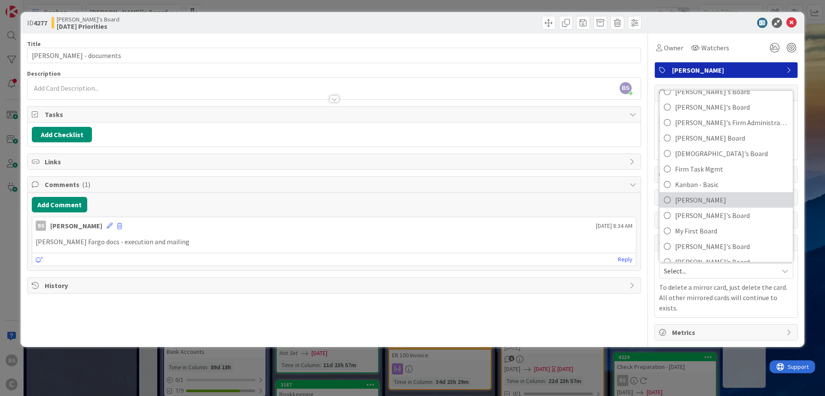
scroll to position [81, 0]
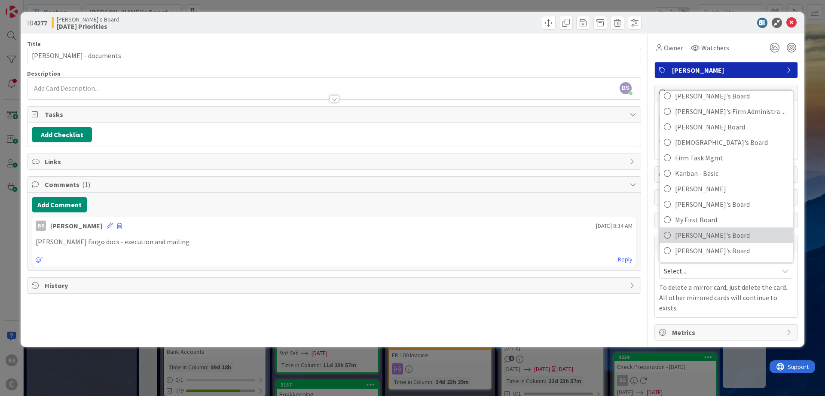
click at [699, 232] on span "[PERSON_NAME]'s Board" at bounding box center [731, 235] width 113 height 13
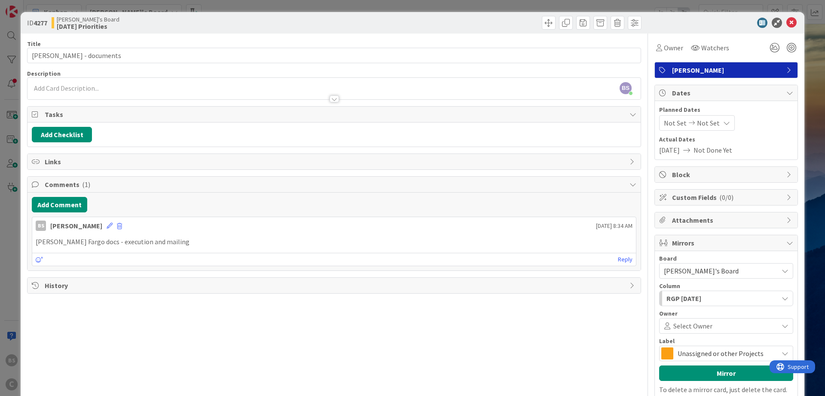
click at [689, 349] on span "Unassigned or other Projects" at bounding box center [726, 353] width 96 height 12
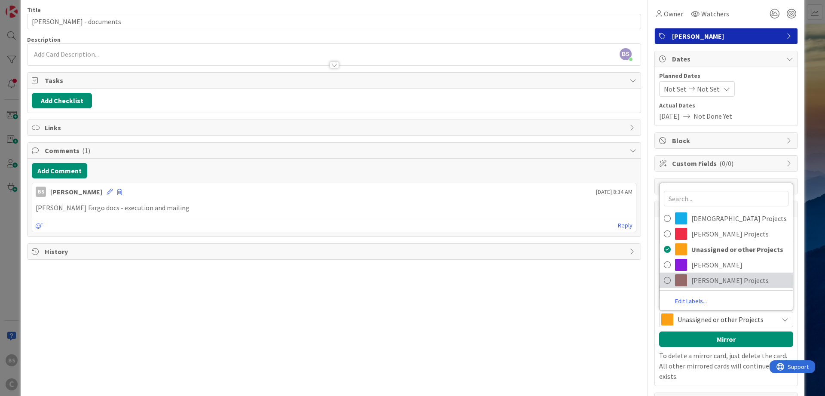
scroll to position [55, 0]
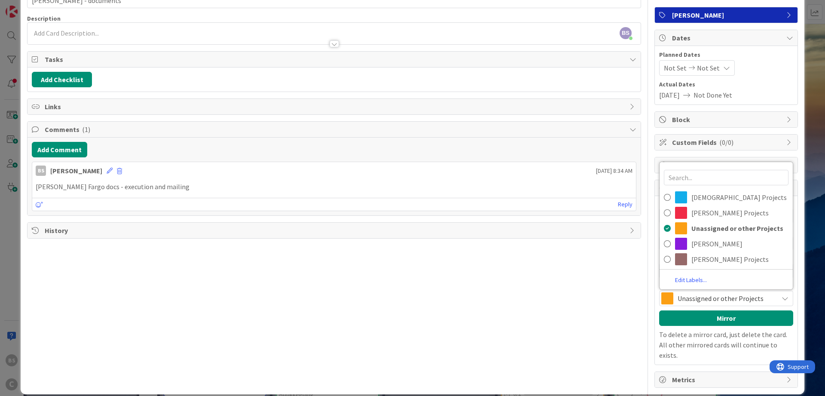
click at [704, 301] on span "Unassigned or other Projects" at bounding box center [726, 298] width 96 height 12
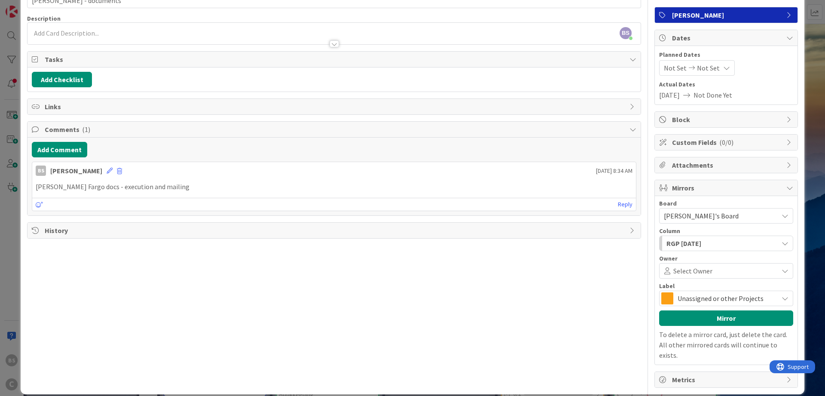
click at [722, 239] on div "RGP [DATE]" at bounding box center [721, 243] width 114 height 14
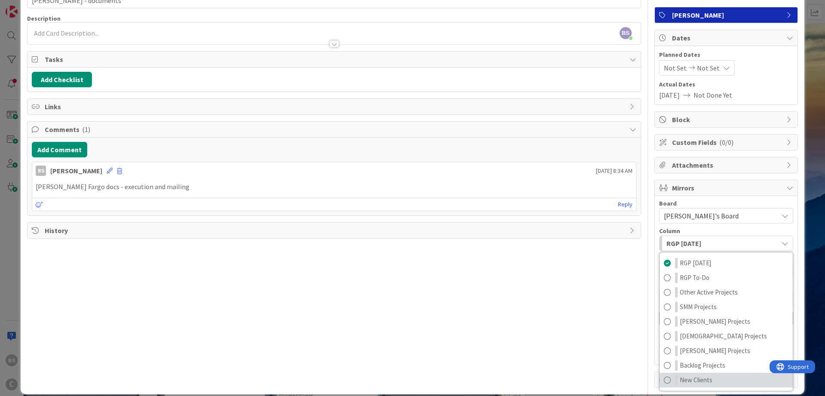
click at [697, 382] on span "New Clients" at bounding box center [696, 380] width 33 height 10
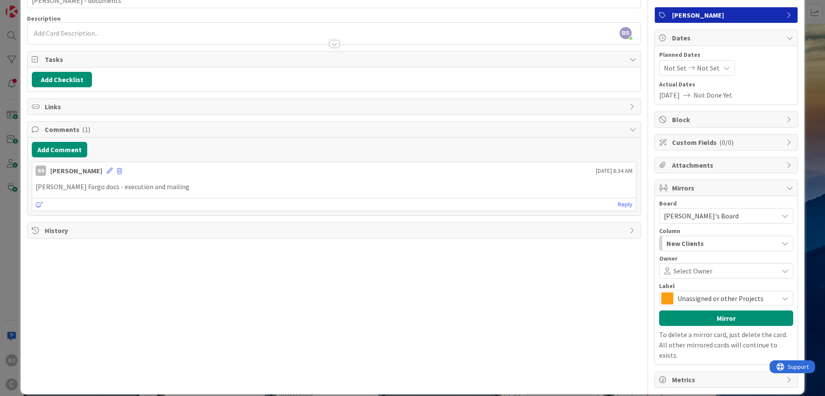
click at [700, 293] on span "Unassigned or other Projects" at bounding box center [726, 298] width 96 height 12
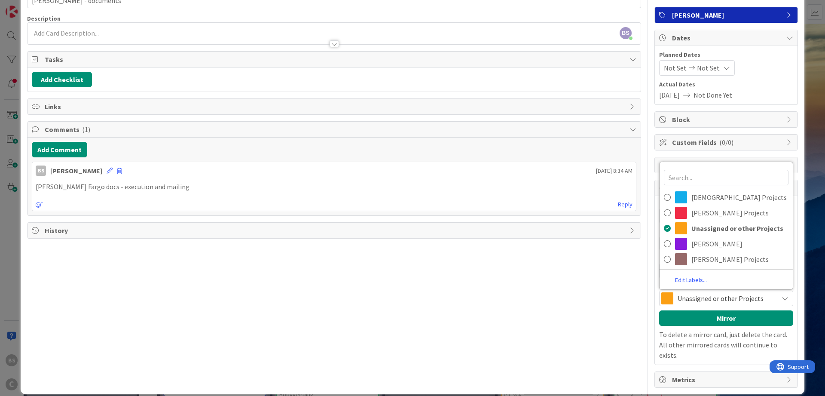
click at [700, 293] on span "Unassigned or other Projects" at bounding box center [726, 298] width 96 height 12
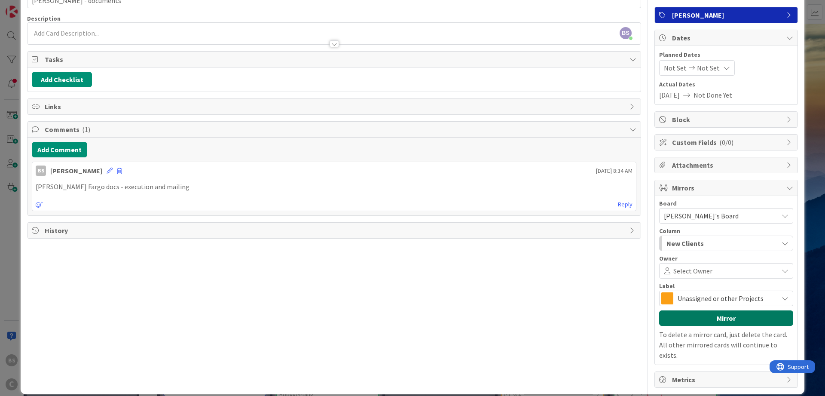
click at [697, 316] on button "Mirror" at bounding box center [726, 317] width 134 height 15
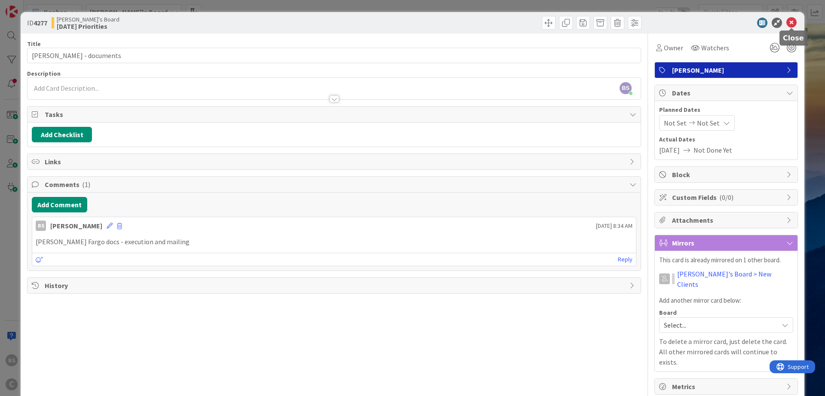
click at [790, 18] on icon at bounding box center [791, 23] width 10 height 10
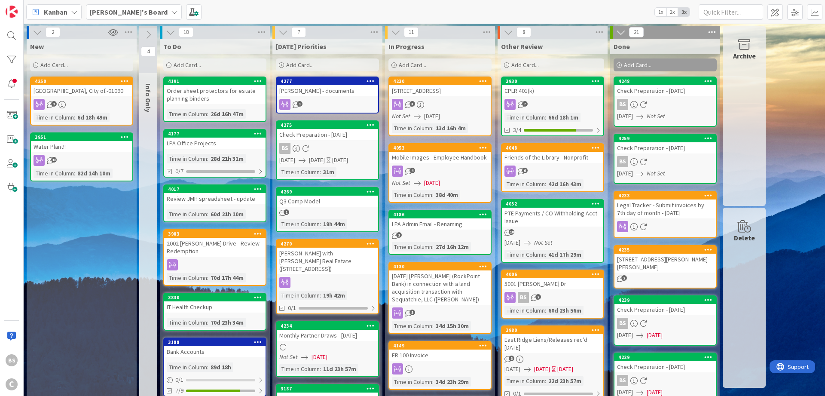
click at [37, 64] on icon at bounding box center [35, 65] width 5 height 5
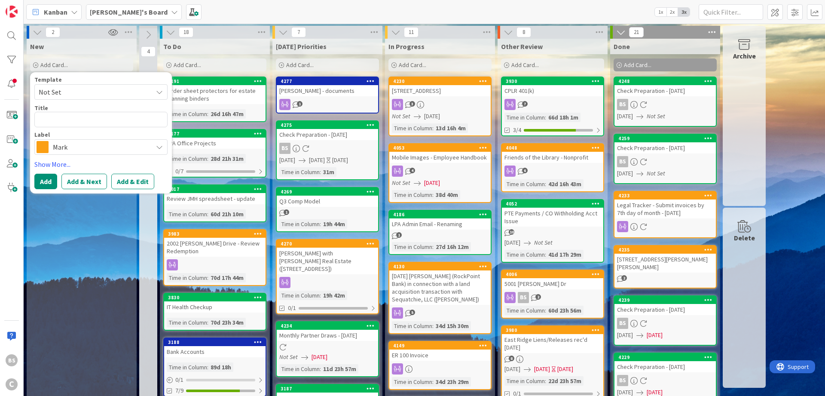
type textarea "x"
type textarea "E"
type textarea "x"
type textarea "El"
type textarea "x"
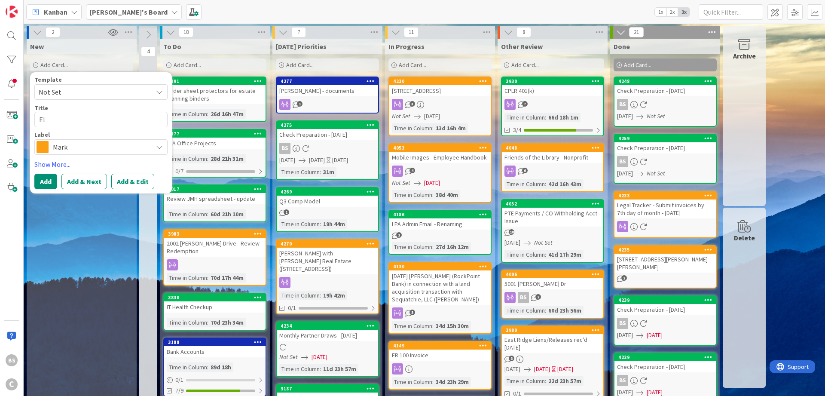
type textarea "Ele"
type textarea "x"
type textarea "Elec"
type textarea "x"
type textarea "Elect"
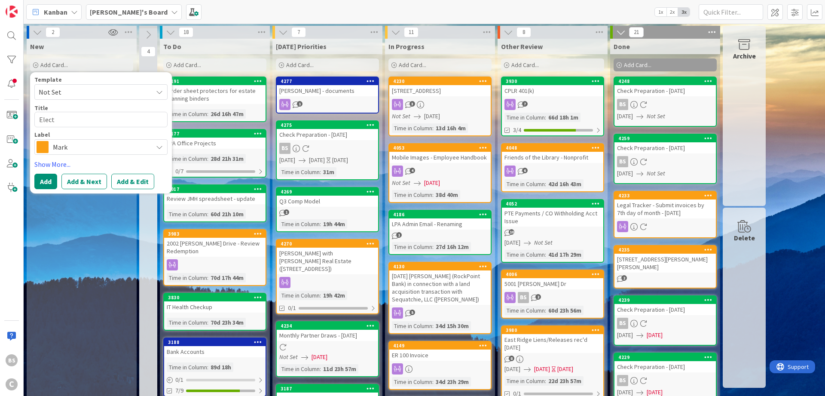
type textarea "x"
type textarea "Electr"
type textarea "x"
type textarea "Electri"
type textarea "x"
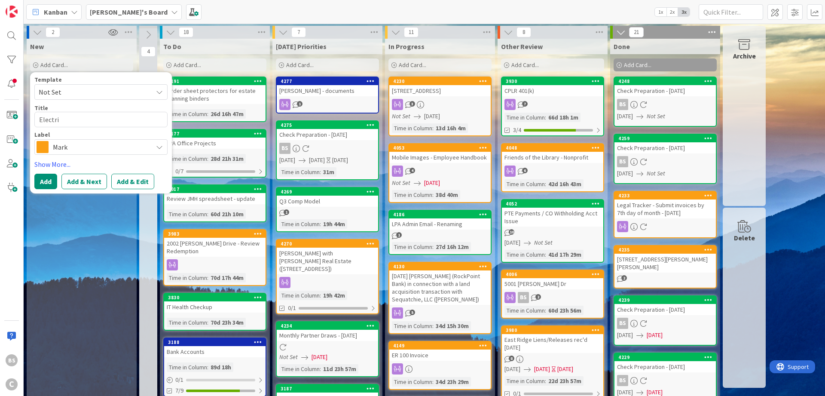
type textarea "Electric"
type textarea "x"
type textarea "Electric"
type textarea "x"
type textarea "Electric E"
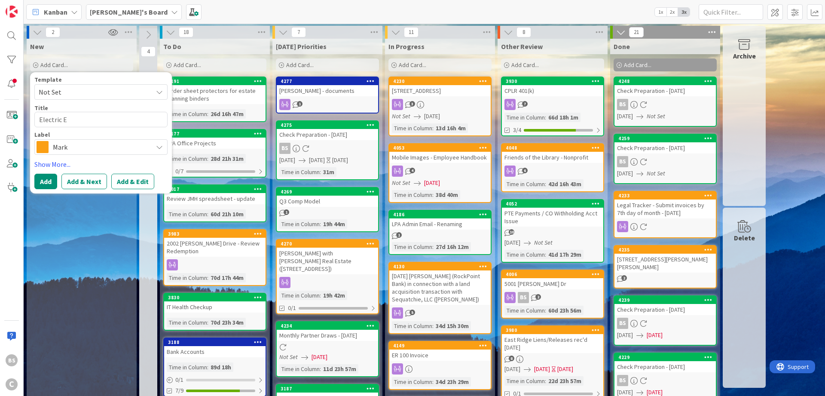
type textarea "x"
type textarea "Electric Ea"
type textarea "x"
type textarea "Electric Eas"
type textarea "x"
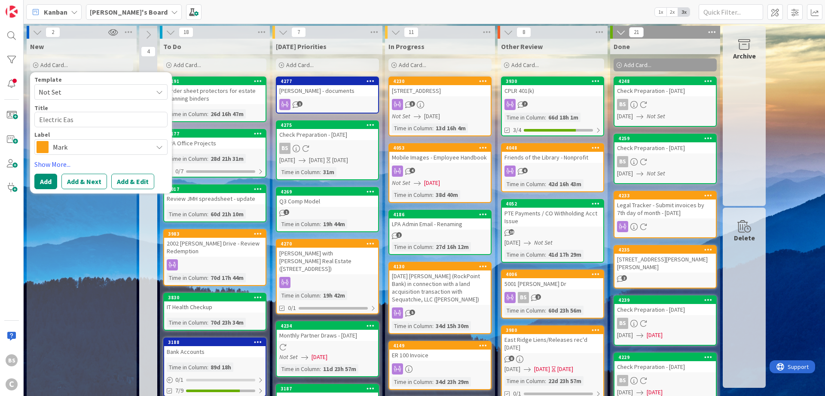
type textarea "Electric Ease"
type textarea "x"
type textarea "Electric Easem"
type textarea "x"
type textarea "Electric Easeme"
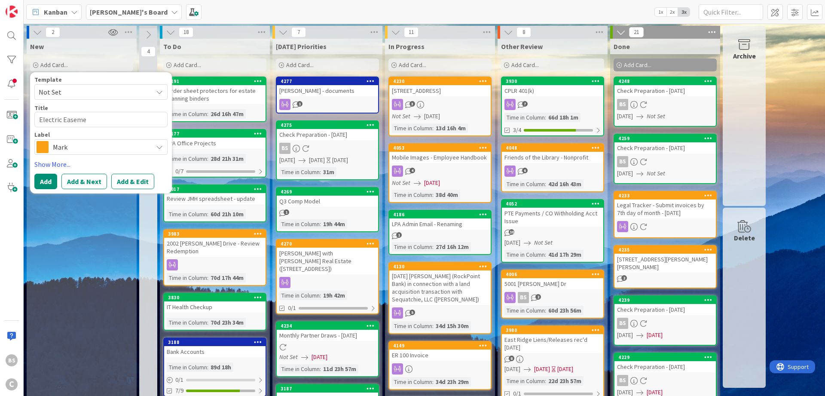
type textarea "x"
type textarea "Electric Easemen"
type textarea "x"
type textarea "Electric Easement"
type textarea "x"
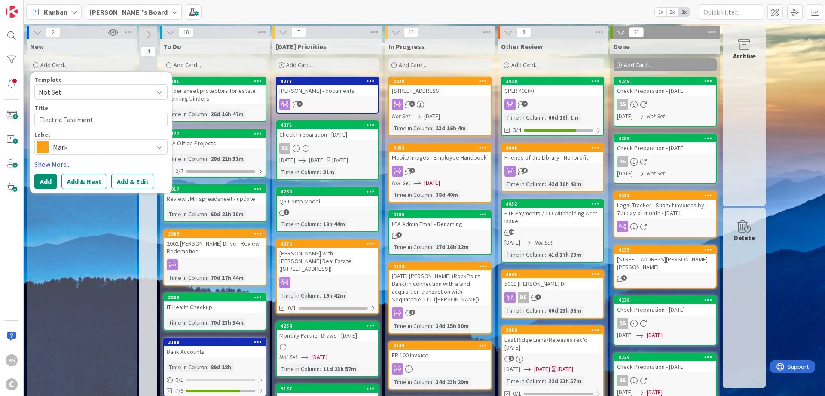
type textarea "Electric Easement"
type textarea "x"
type textarea "Electric Easement -"
type textarea "x"
type textarea "Electric Easement -"
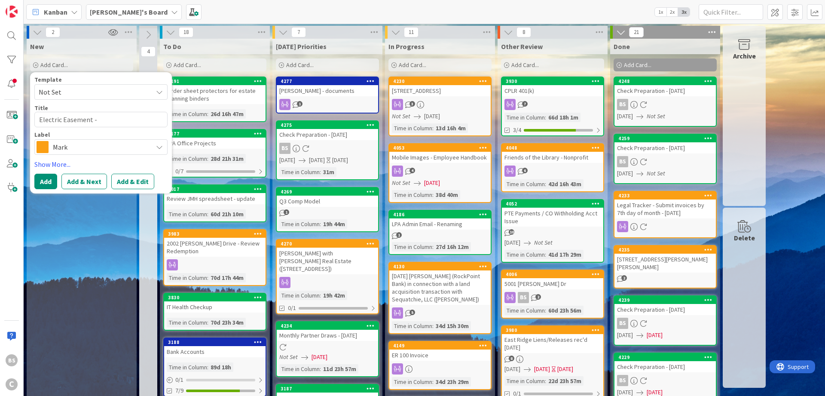
type textarea "x"
type textarea "Electric Easement - E"
type textarea "x"
type textarea "Electric Easement - Ea"
type textarea "x"
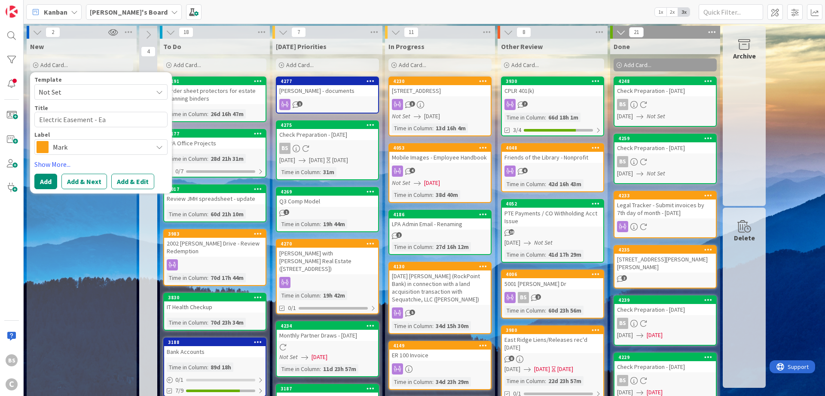
type textarea "Electric Easement - Eas"
type textarea "x"
type textarea "Electric Easement - East"
type textarea "x"
type textarea "Electric Easement - East"
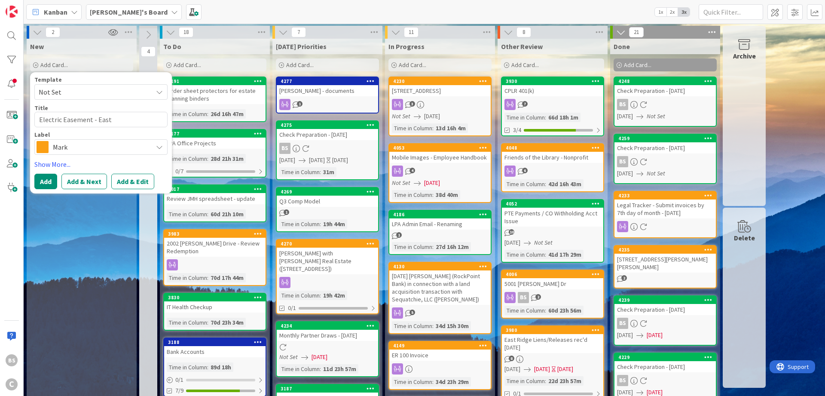
type textarea "x"
type textarea "Electric Easement - [GEOGRAPHIC_DATA]"
type textarea "x"
type textarea "Electric Easement - [GEOGRAPHIC_DATA]"
type textarea "x"
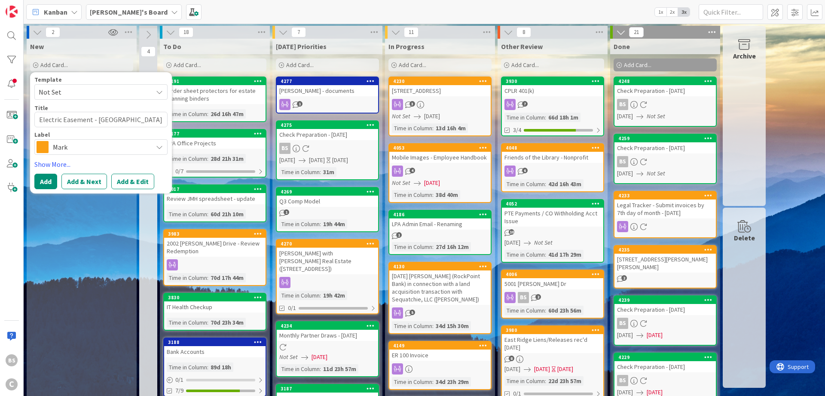
type textarea "Electric Easement - [GEOGRAPHIC_DATA]"
type textarea "x"
type textarea "Electric Easement - [GEOGRAPHIC_DATA]"
type textarea "x"
type textarea "Electric Easement - [GEOGRAPHIC_DATA]"
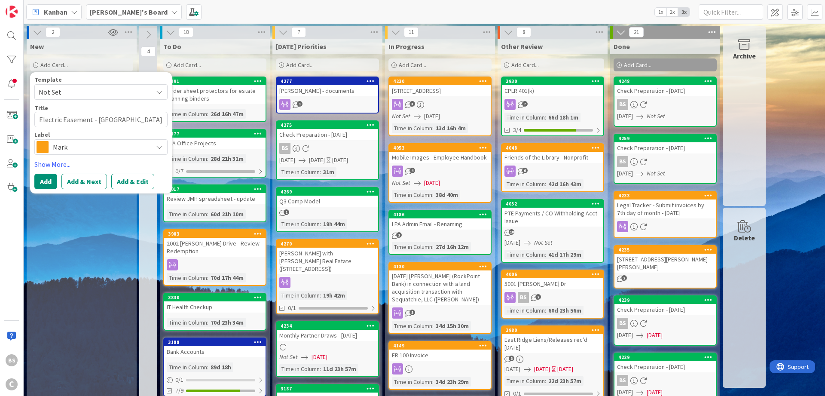
type textarea "x"
type textarea "Electric Easement - [GEOGRAPHIC_DATA]"
type textarea "x"
type textarea "Electric Easement - [GEOGRAPHIC_DATA] W"
type textarea "x"
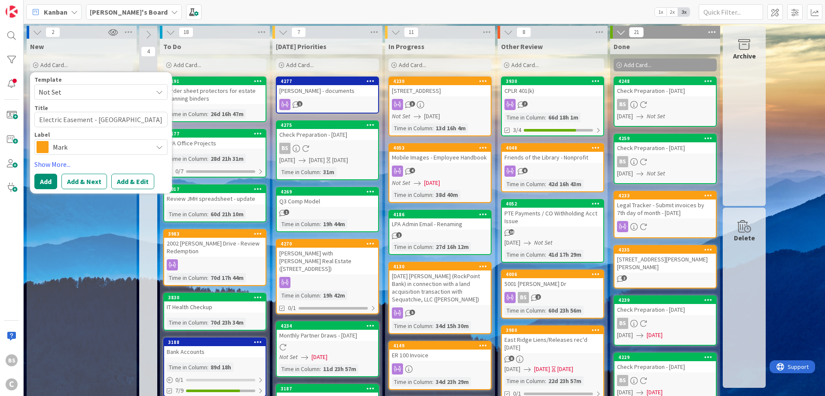
type textarea "Electric Easement - [GEOGRAPHIC_DATA] We"
type textarea "x"
type textarea "Electric Easement - [GEOGRAPHIC_DATA] Wel"
type textarea "x"
type textarea "Electric Easement - [GEOGRAPHIC_DATA] Welc"
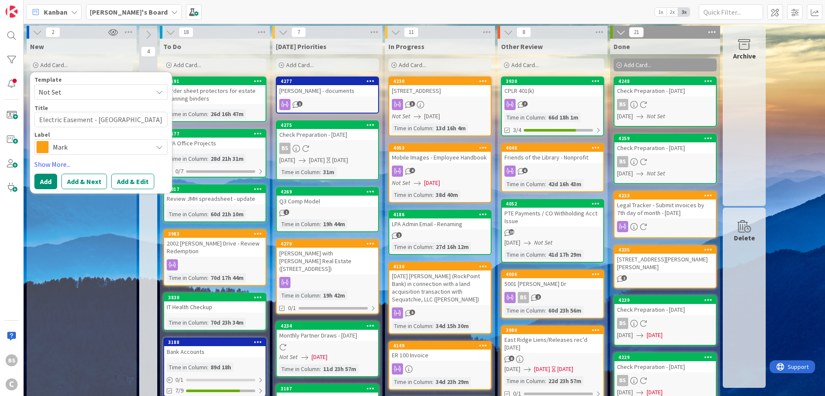
type textarea "x"
type textarea "Electric Easement - [GEOGRAPHIC_DATA] Welco"
type textarea "x"
type textarea "Electric Easement - [GEOGRAPHIC_DATA] Welcom"
type textarea "x"
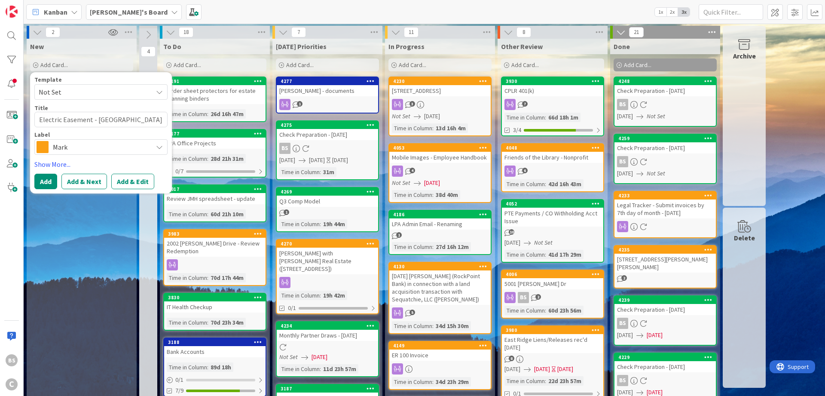
type textarea "Electric Easement - [GEOGRAPHIC_DATA] Welcome"
type textarea "x"
type textarea "Electric Easement - [GEOGRAPHIC_DATA] Welcome"
type textarea "x"
type textarea "Electric Easement - [GEOGRAPHIC_DATA] Welcome S"
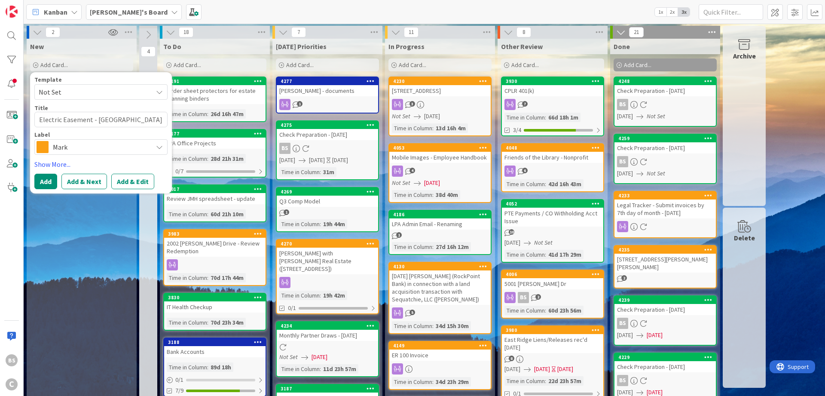
type textarea "x"
type textarea "Electric Easement - [GEOGRAPHIC_DATA] Welcome Si"
type textarea "x"
type textarea "Electric Easement - [GEOGRAPHIC_DATA] Welcome Sig"
type textarea "x"
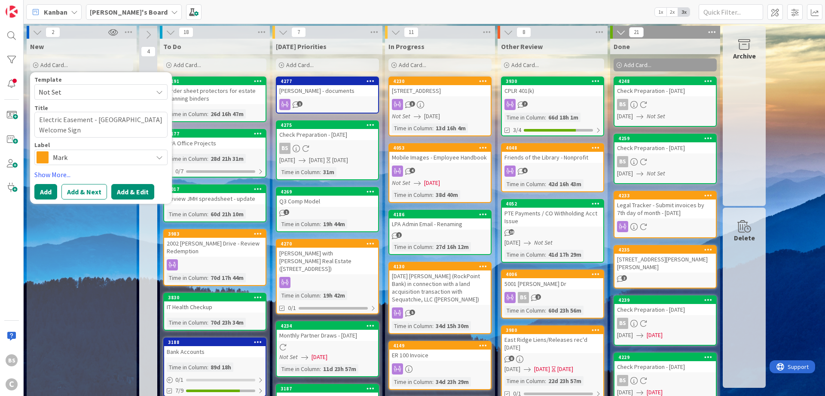
type textarea "Electric Easement - [GEOGRAPHIC_DATA] Welcome Sign"
drag, startPoint x: 134, startPoint y: 186, endPoint x: 130, endPoint y: 195, distance: 10.0
click at [134, 186] on button "Add & Edit" at bounding box center [132, 191] width 43 height 15
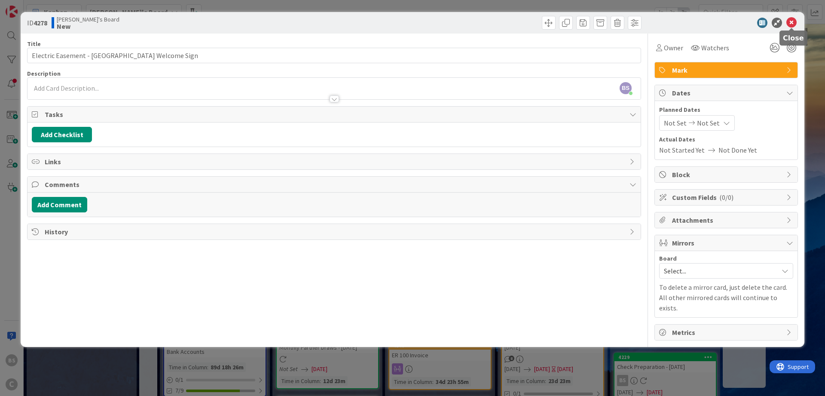
click at [789, 22] on icon at bounding box center [791, 23] width 10 height 10
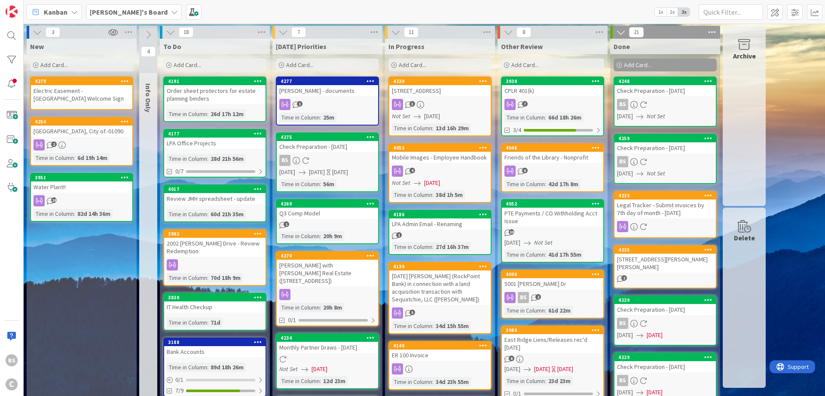
click at [114, 13] on b "[PERSON_NAME]'s Board" at bounding box center [129, 12] width 78 height 9
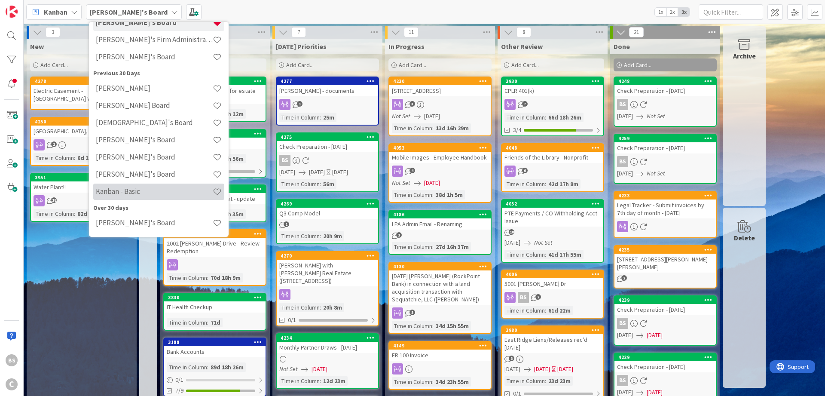
scroll to position [97, 0]
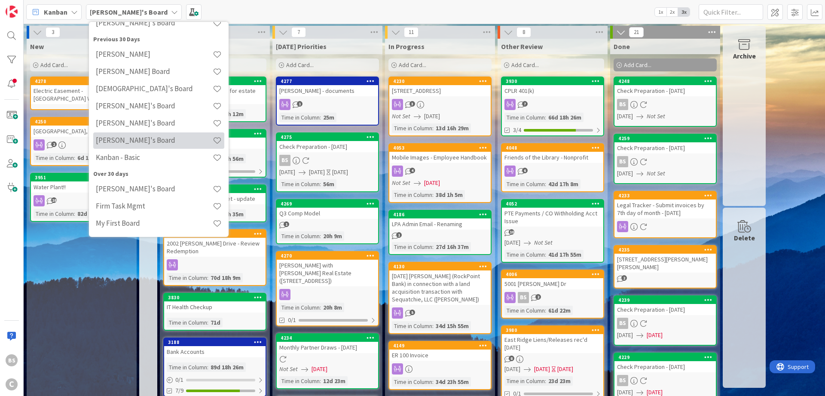
click at [133, 144] on h4 "[PERSON_NAME]'s Board" at bounding box center [154, 140] width 117 height 9
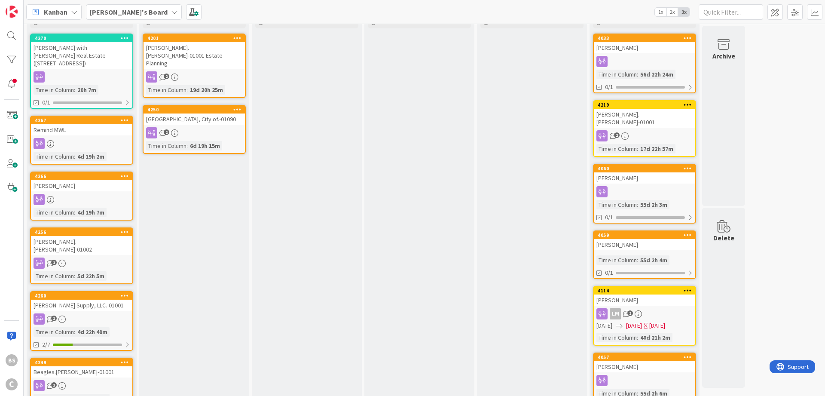
scroll to position [103, 0]
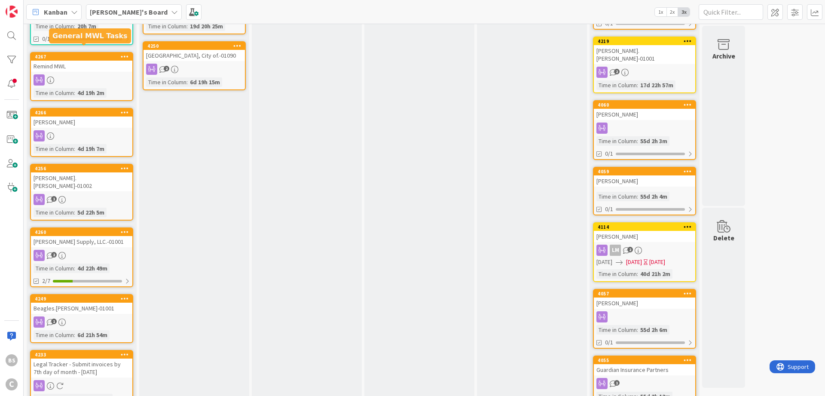
click at [76, 54] on div "4267" at bounding box center [84, 57] width 98 height 6
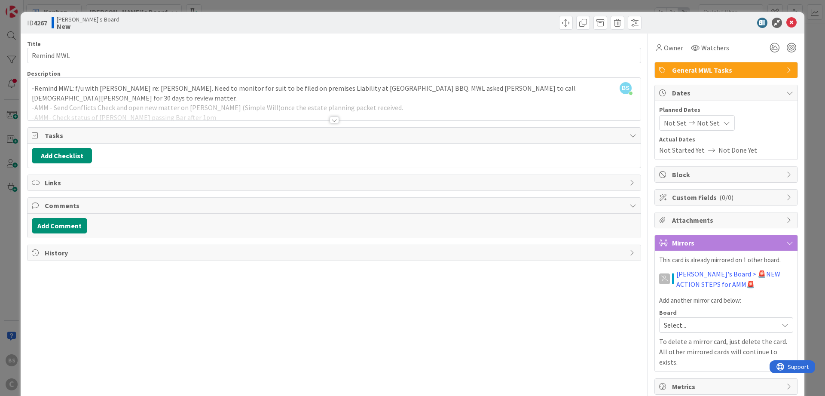
click at [333, 120] on div at bounding box center [334, 119] width 9 height 7
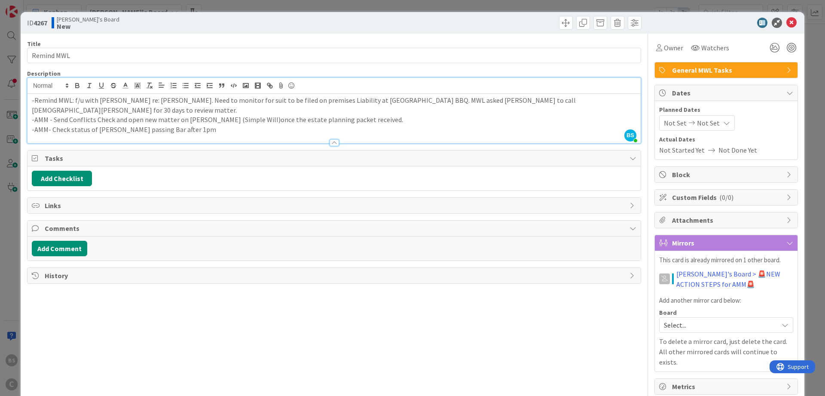
click at [333, 139] on div at bounding box center [334, 142] width 9 height 7
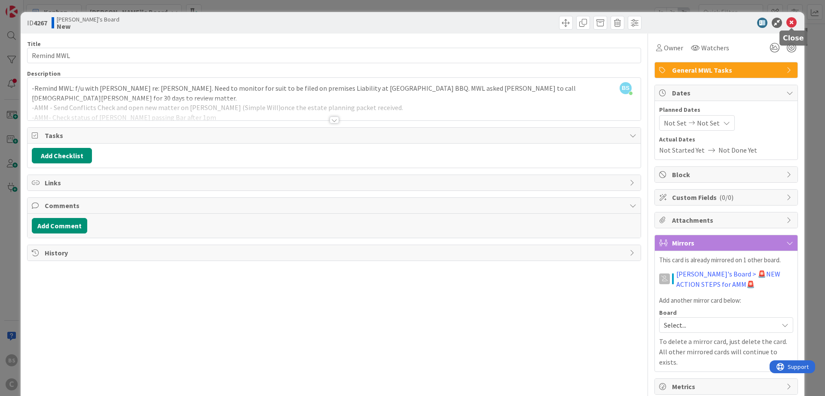
click at [793, 20] on icon at bounding box center [791, 23] width 10 height 10
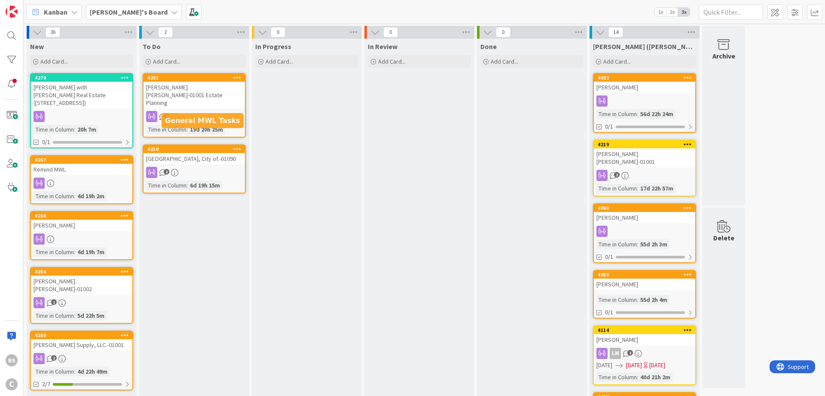
click at [178, 146] on div "4250" at bounding box center [196, 149] width 98 height 6
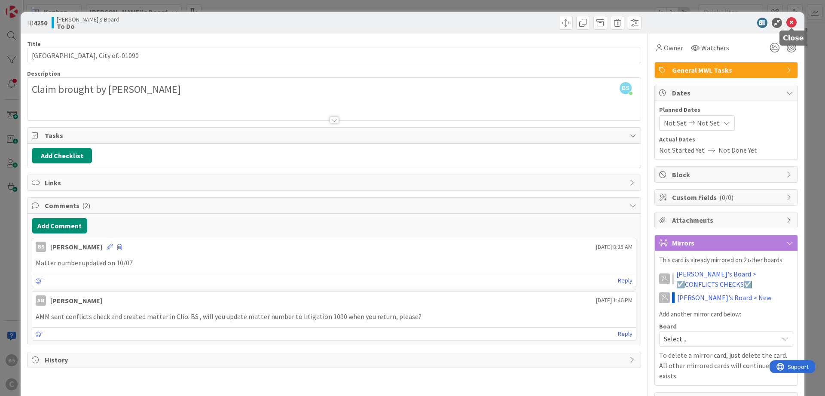
click at [793, 20] on icon at bounding box center [791, 23] width 10 height 10
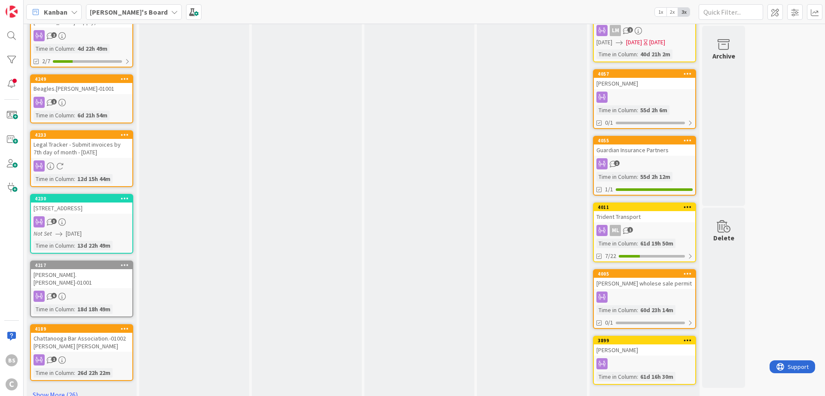
scroll to position [336, 0]
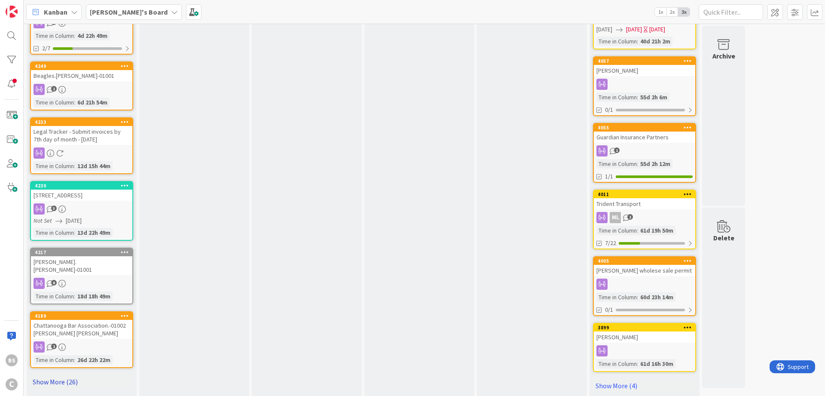
click at [59, 375] on link "Show More (26)" at bounding box center [81, 382] width 103 height 14
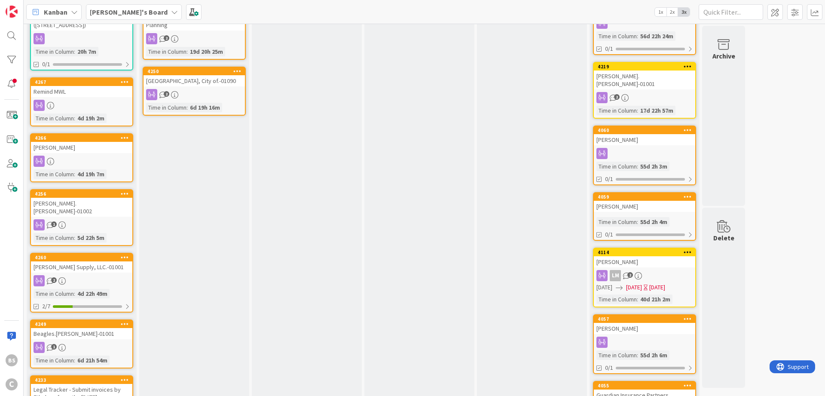
scroll to position [0, 0]
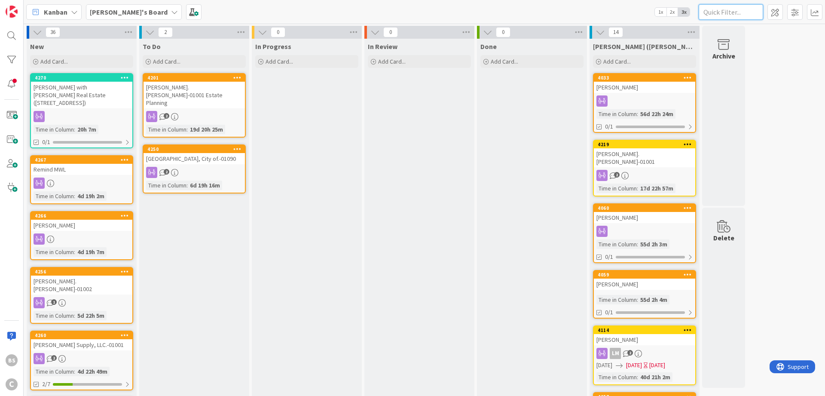
click at [735, 10] on input "text" at bounding box center [731, 11] width 64 height 15
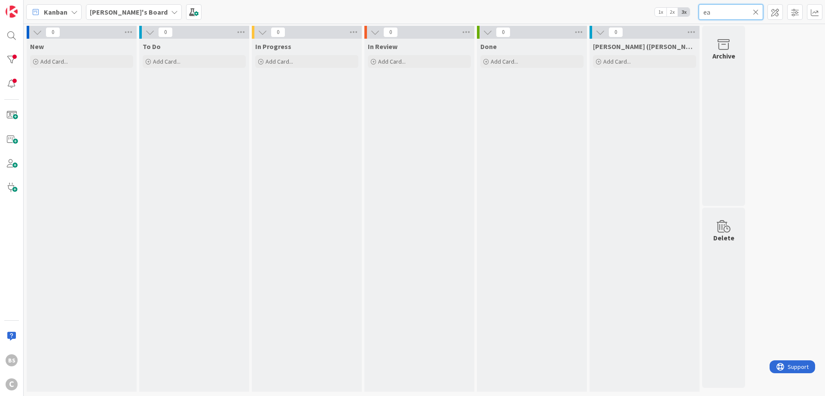
type input "e"
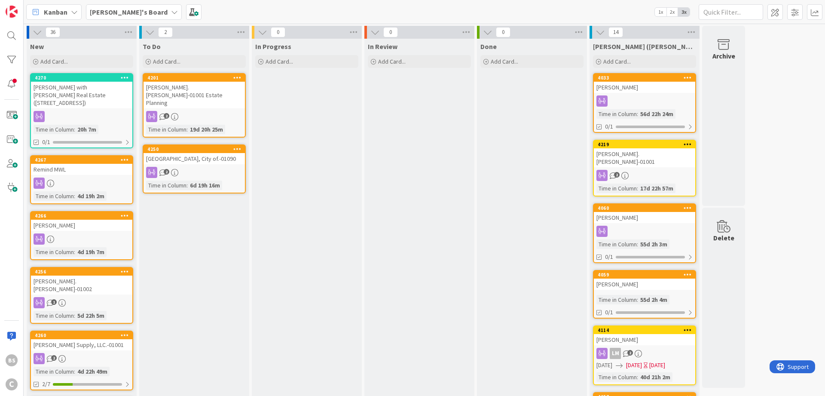
click at [114, 11] on b "[PERSON_NAME]'s Board" at bounding box center [129, 12] width 78 height 9
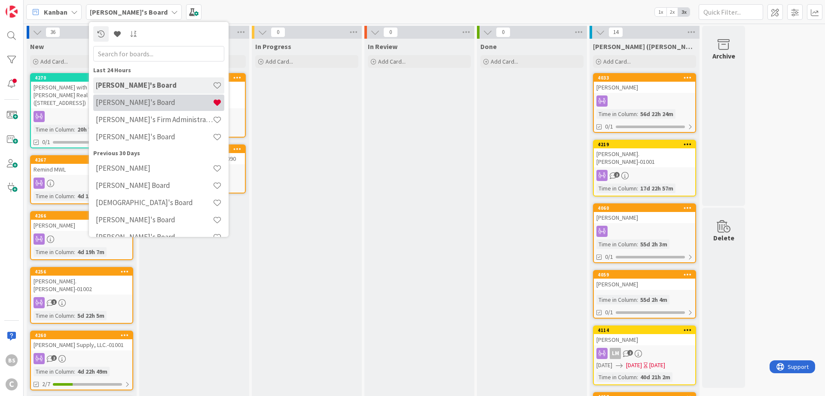
click at [112, 104] on h4 "[PERSON_NAME]'s Board" at bounding box center [154, 102] width 117 height 9
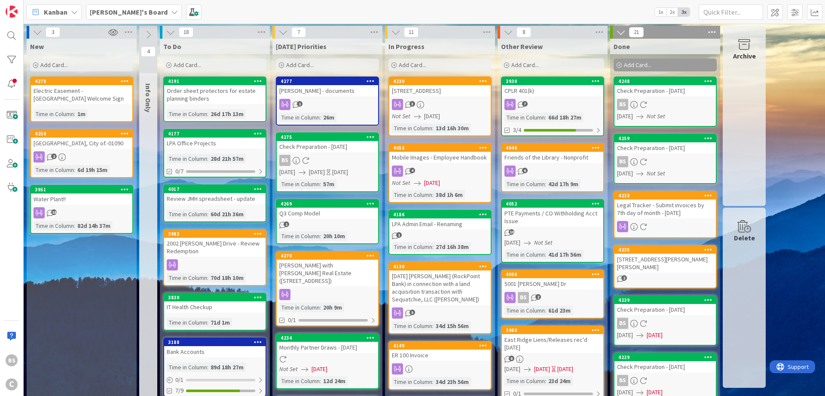
click at [89, 86] on div "Electric Easement - [GEOGRAPHIC_DATA] Welcome Sign" at bounding box center [81, 94] width 101 height 19
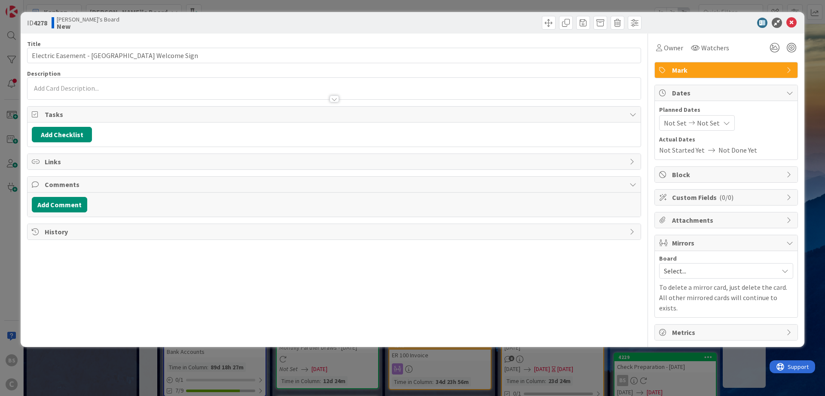
click at [714, 270] on span "Select..." at bounding box center [719, 271] width 110 height 12
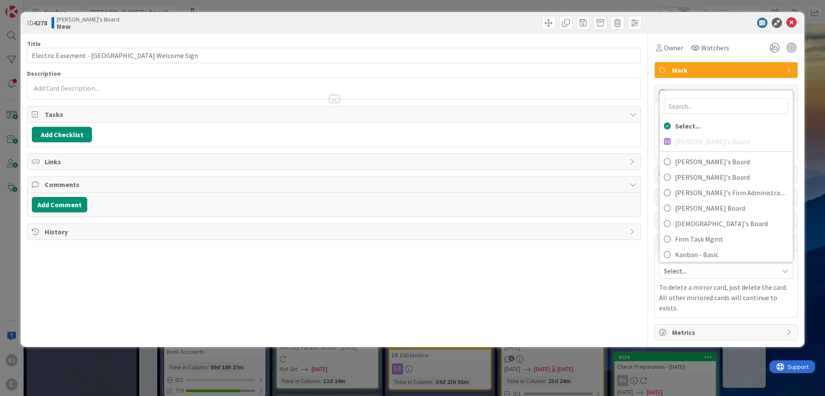
scroll to position [81, 0]
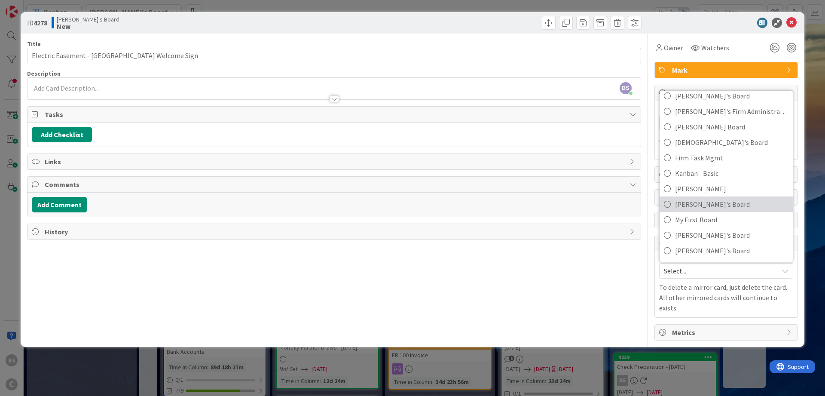
click at [699, 205] on span "[PERSON_NAME]'s Board" at bounding box center [731, 204] width 113 height 13
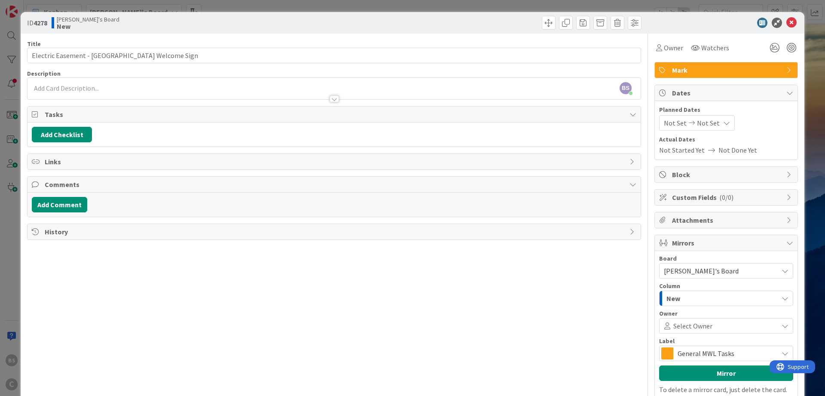
click at [717, 357] on span "General MWL Tasks" at bounding box center [726, 353] width 96 height 12
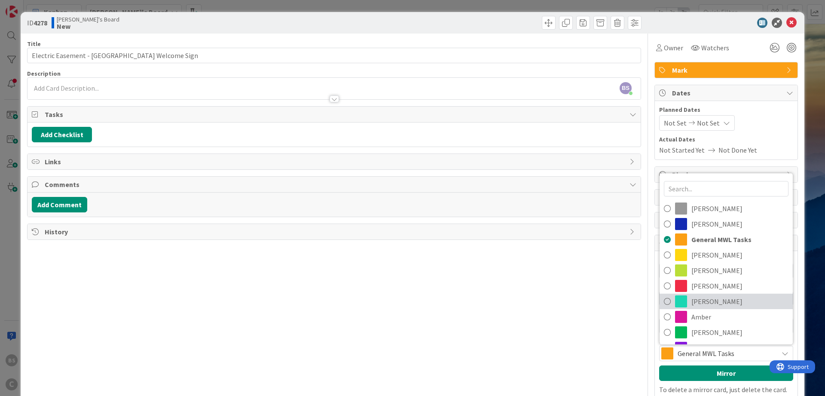
click at [704, 302] on span "[PERSON_NAME]" at bounding box center [739, 301] width 97 height 13
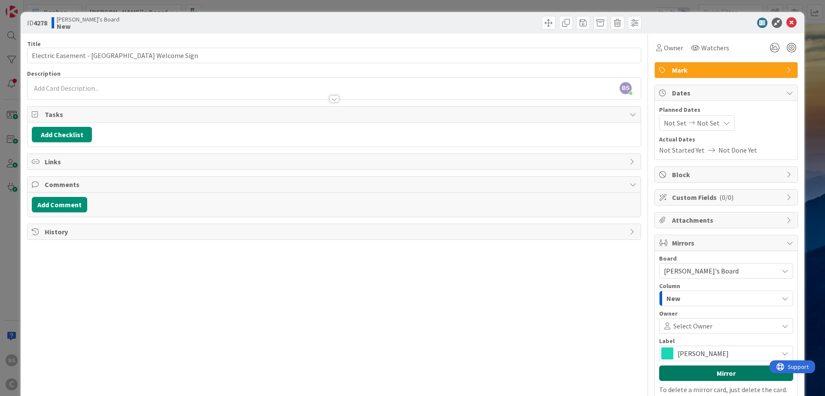
click at [705, 372] on button "Mirror" at bounding box center [726, 372] width 134 height 15
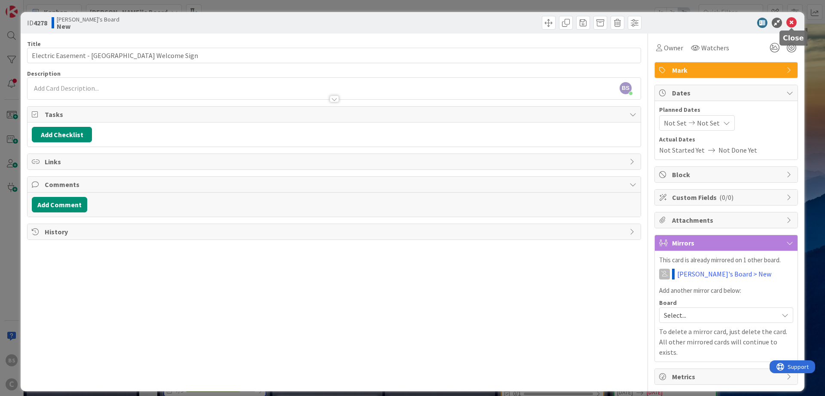
click at [788, 22] on icon at bounding box center [791, 23] width 10 height 10
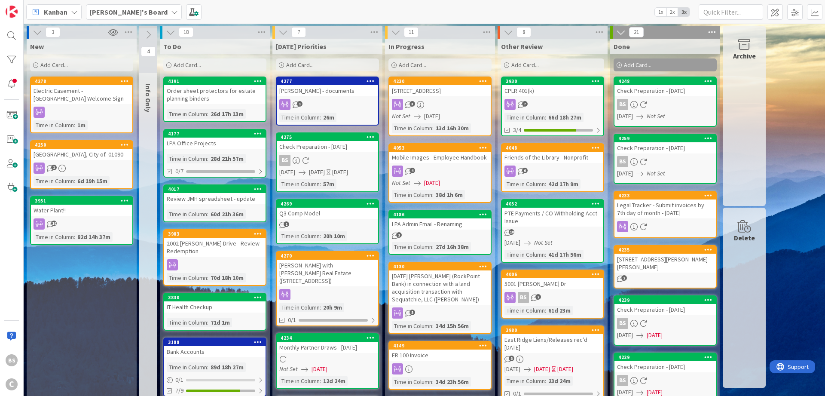
click at [81, 83] on div "4278" at bounding box center [84, 81] width 98 height 6
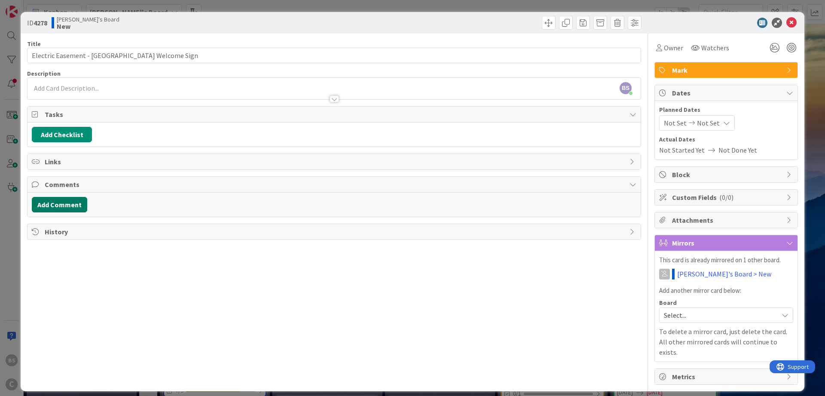
click at [61, 207] on button "Add Comment" at bounding box center [59, 204] width 55 height 15
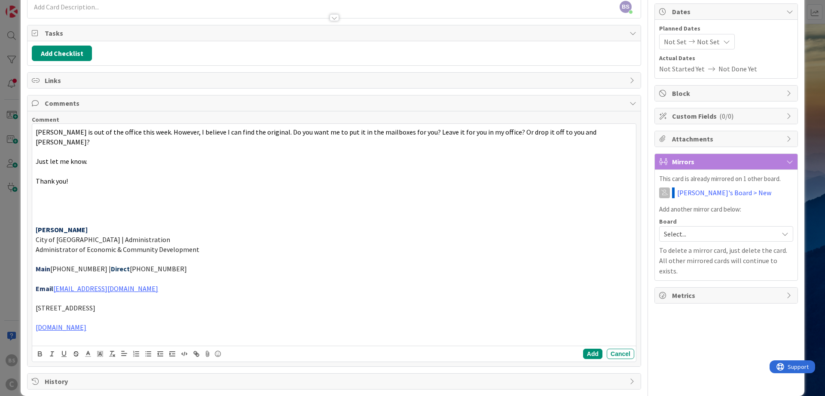
scroll to position [83, 0]
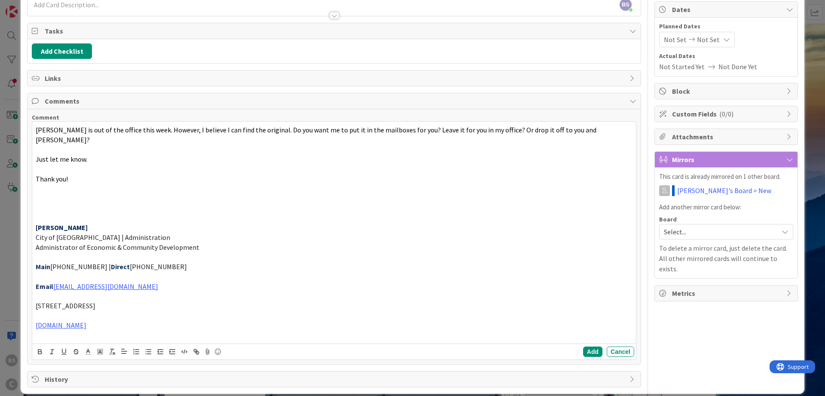
click at [37, 129] on span "[PERSON_NAME] is out of the office this week. However, I believe I can find the…" at bounding box center [317, 134] width 562 height 18
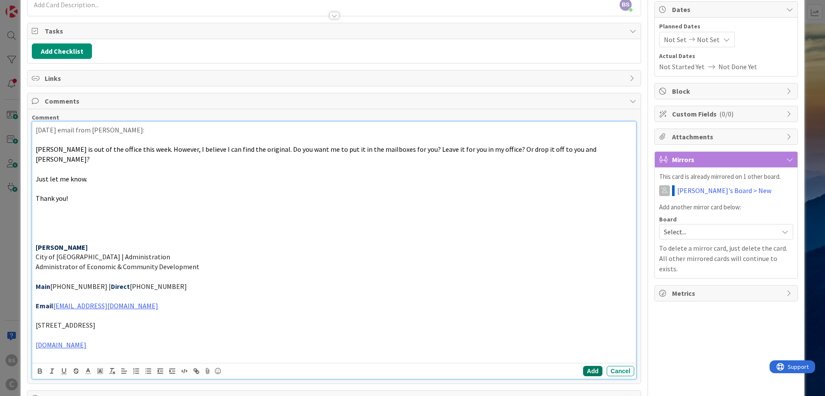
drag, startPoint x: 595, startPoint y: 360, endPoint x: 575, endPoint y: 355, distance: 21.0
click at [595, 366] on button "Add" at bounding box center [592, 371] width 19 height 10
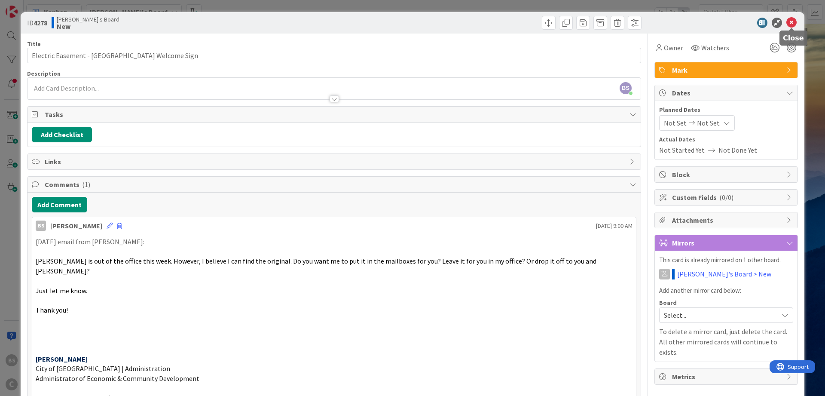
click at [793, 27] on icon at bounding box center [791, 23] width 10 height 10
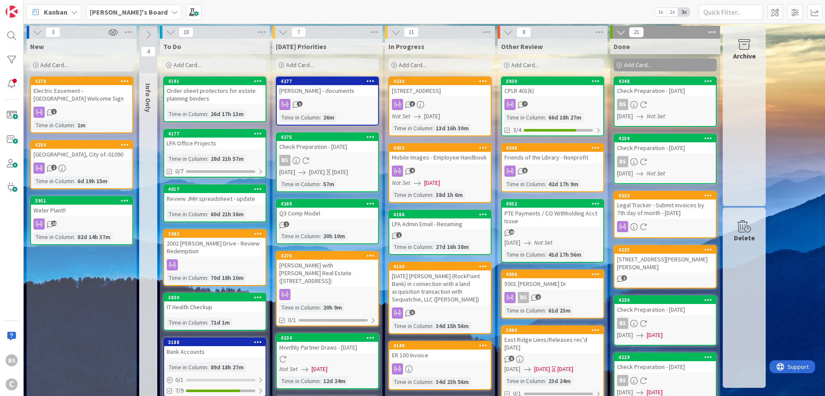
click at [282, 63] on icon at bounding box center [281, 65] width 5 height 5
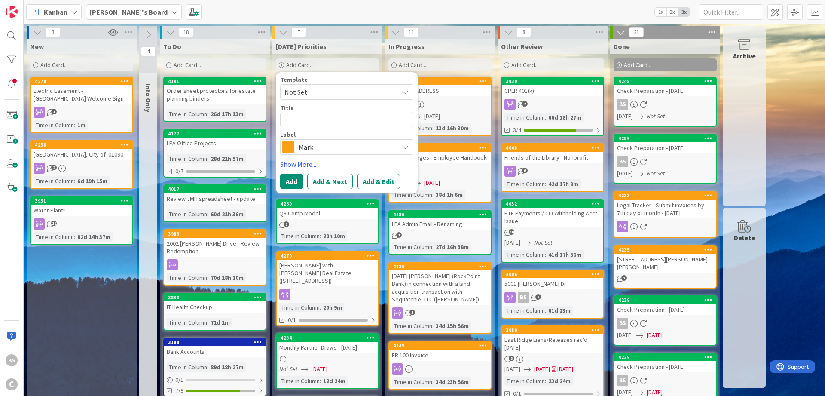
type textarea "x"
type textarea "H"
type textarea "x"
type textarea "HS"
type textarea "x"
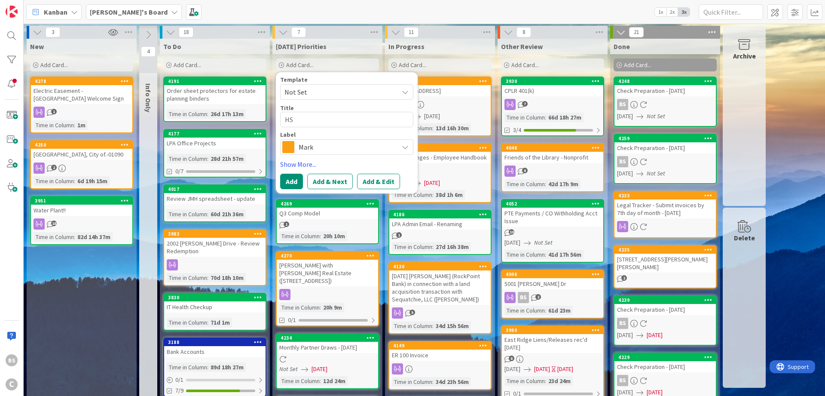
type textarea "HSA"
type textarea "x"
type textarea "HSA"
type textarea "x"
type textarea "HSA C"
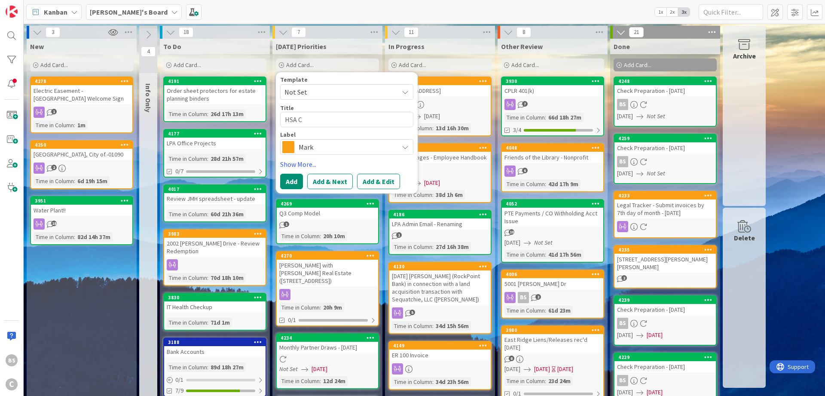
type textarea "x"
type textarea "HSA Co"
type textarea "x"
type textarea "HSA Con"
type textarea "x"
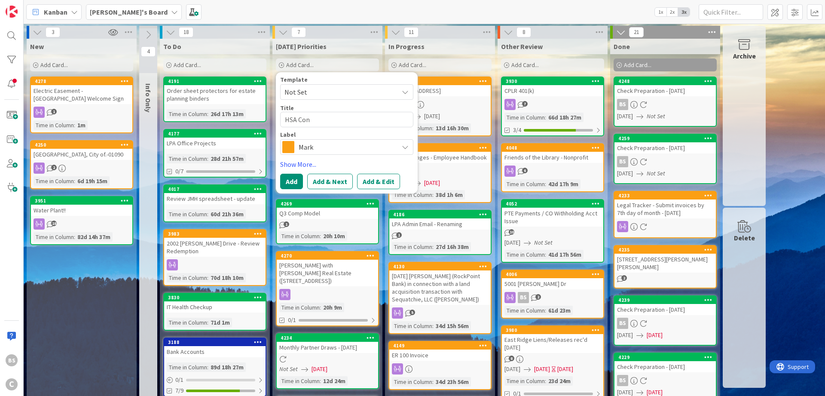
type textarea "HSA Cont"
type textarea "x"
type textarea "HSA Contr"
type textarea "x"
type textarea "HSA Contri"
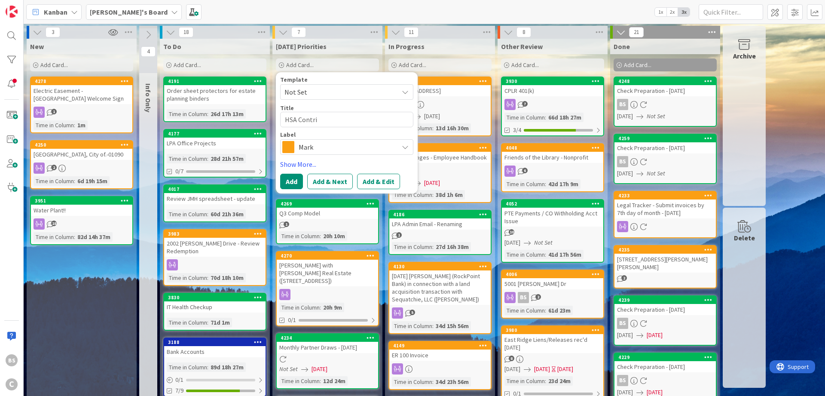
type textarea "x"
type textarea "HSA Contrib"
type textarea "x"
type textarea "HSA Contribu"
type textarea "x"
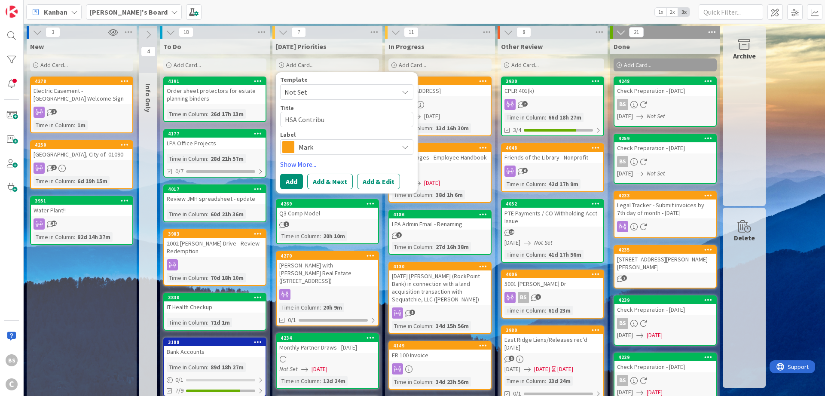
type textarea "HSA Contribut"
type textarea "x"
type textarea "HSA Contributi"
type textarea "x"
type textarea "HSA Contributio"
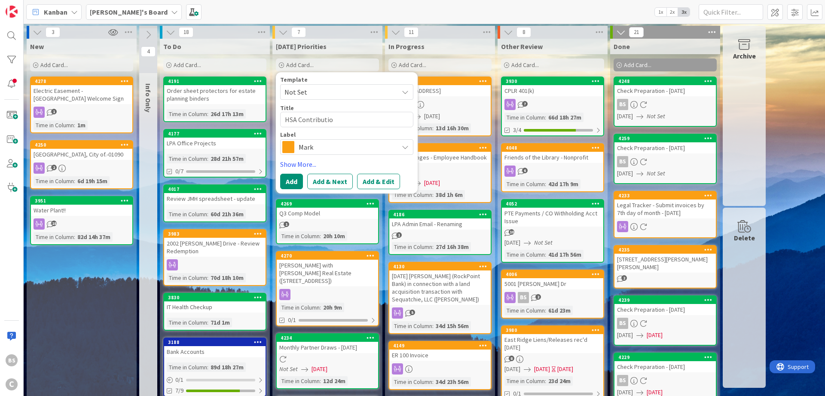
type textarea "x"
type textarea "HSA Contribution"
click at [378, 185] on button "Add & Edit" at bounding box center [378, 181] width 43 height 15
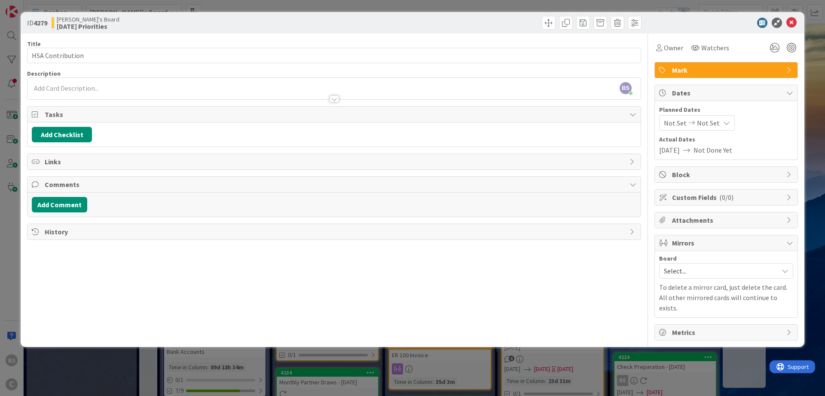
click at [688, 269] on span "Select..." at bounding box center [719, 271] width 110 height 12
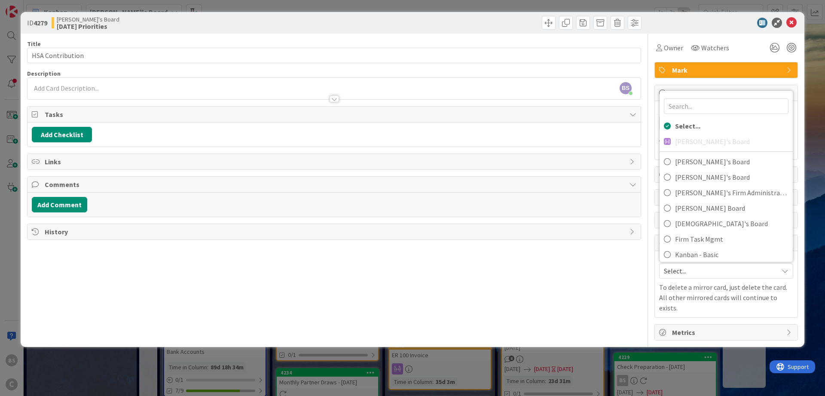
scroll to position [81, 0]
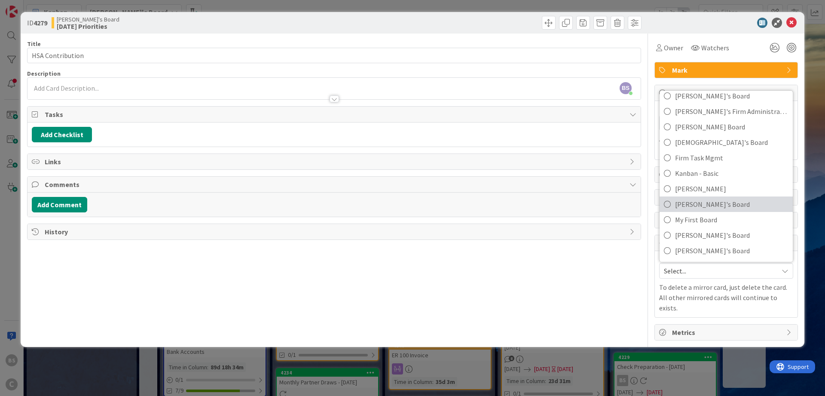
click at [688, 204] on span "[PERSON_NAME]'s Board" at bounding box center [731, 204] width 113 height 13
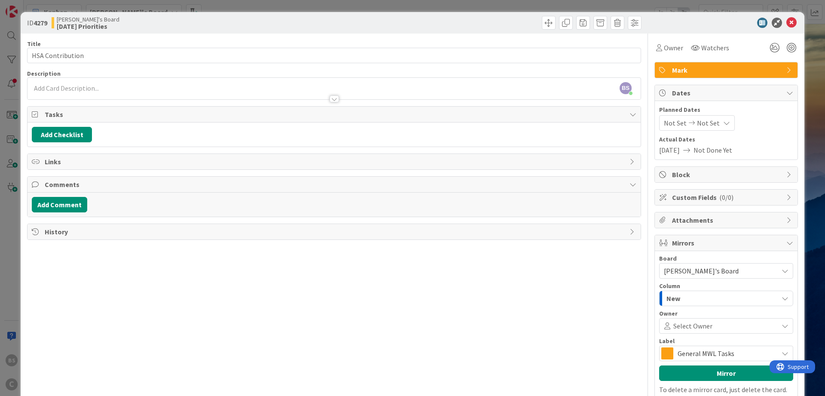
click at [695, 350] on span "General MWL Tasks" at bounding box center [726, 353] width 96 height 12
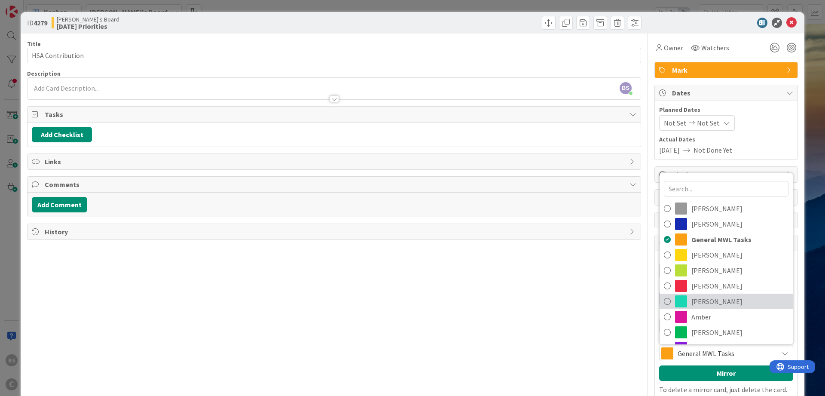
click at [700, 300] on span "[PERSON_NAME]" at bounding box center [739, 301] width 97 height 13
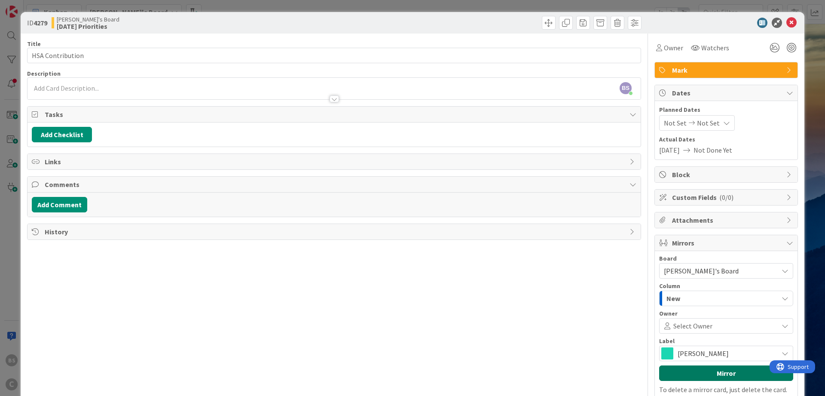
click at [702, 370] on button "Mirror" at bounding box center [726, 372] width 134 height 15
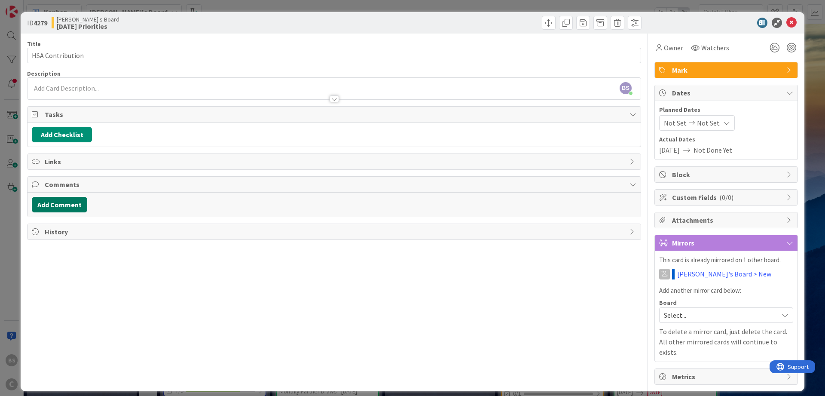
click at [72, 201] on button "Add Comment" at bounding box center [59, 204] width 55 height 15
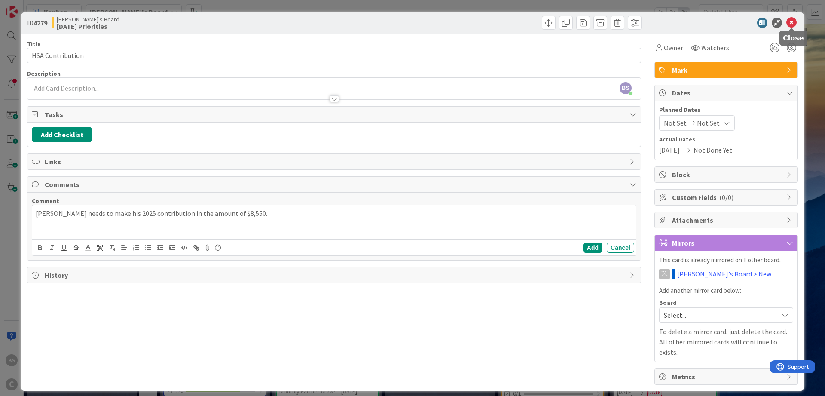
click at [791, 21] on icon at bounding box center [791, 23] width 10 height 10
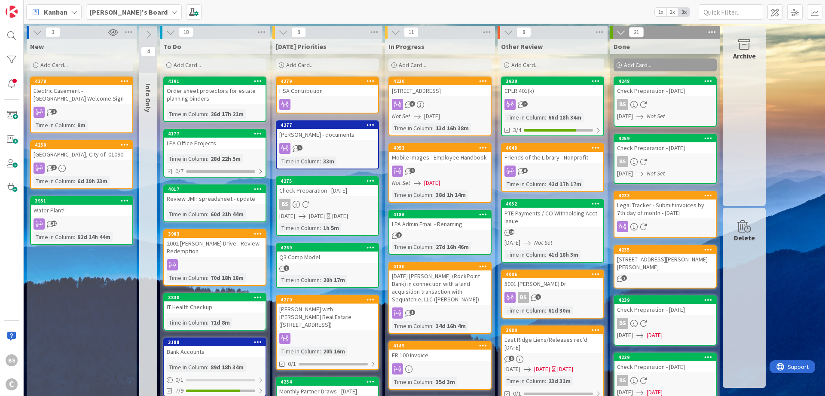
scroll to position [5, 0]
